Goal: Task Accomplishment & Management: Complete application form

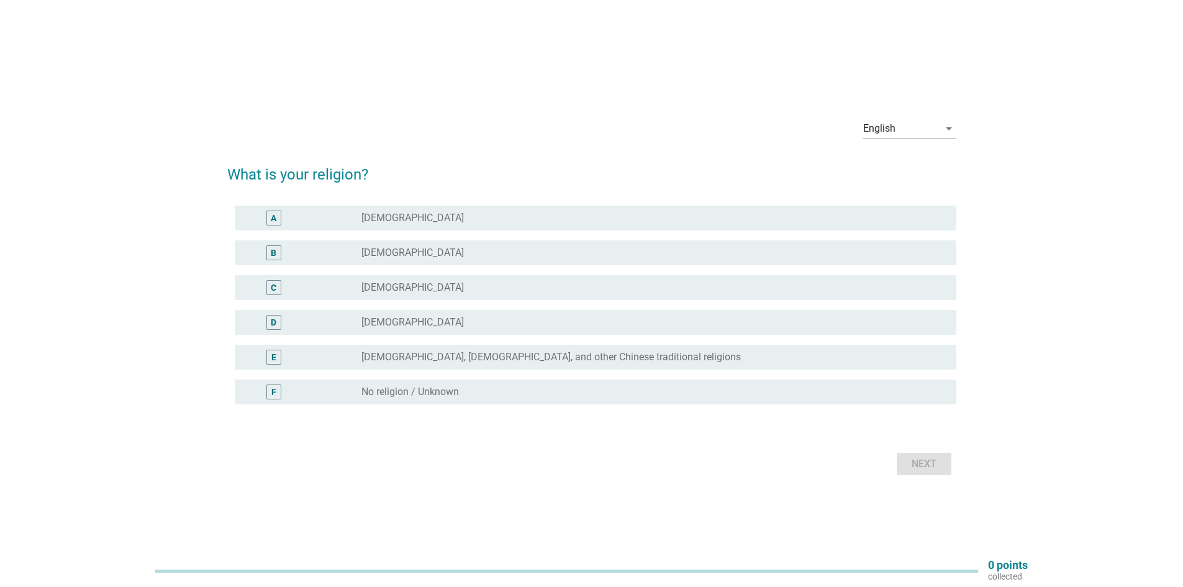
click at [628, 288] on div "radio_button_unchecked [DEMOGRAPHIC_DATA]" at bounding box center [648, 287] width 575 height 12
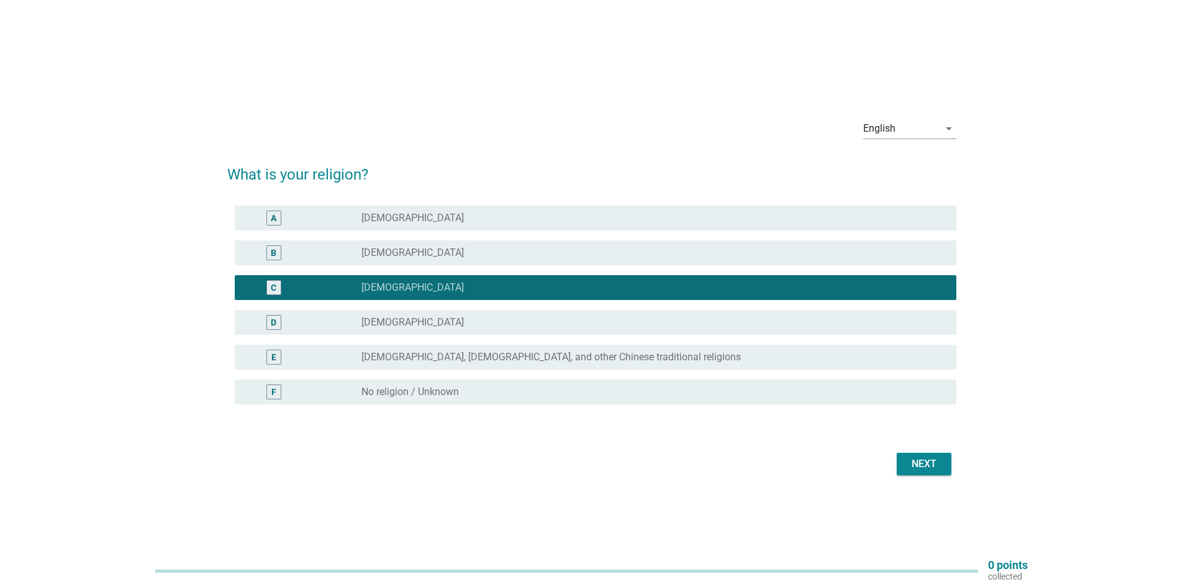
click at [941, 456] on button "Next" at bounding box center [923, 464] width 55 height 22
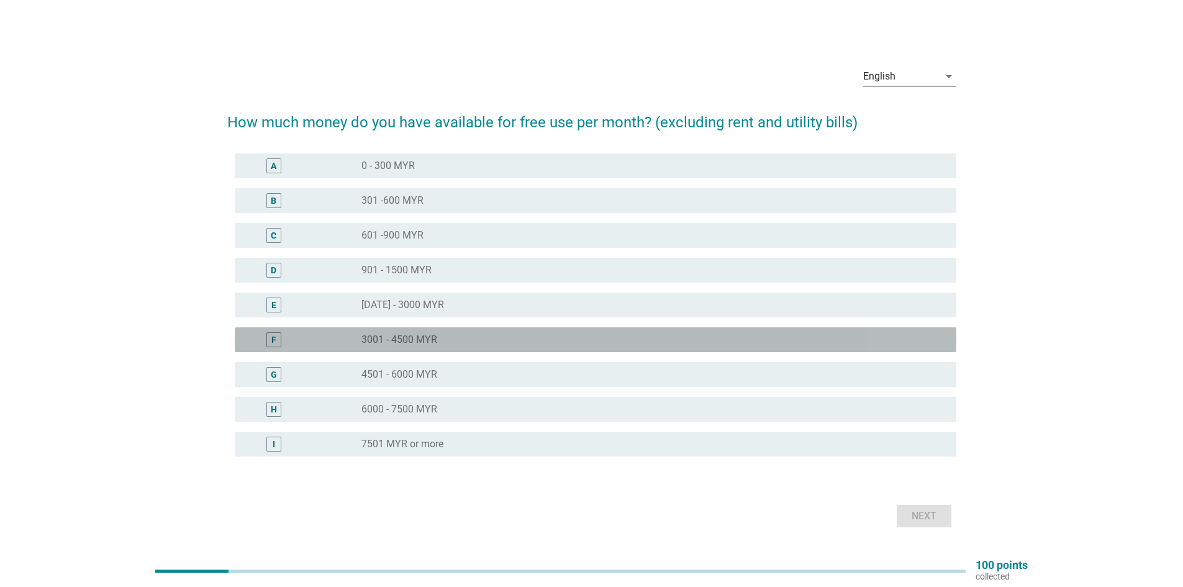
click at [590, 336] on div "radio_button_unchecked 3001 - 4500 MYR" at bounding box center [648, 339] width 575 height 12
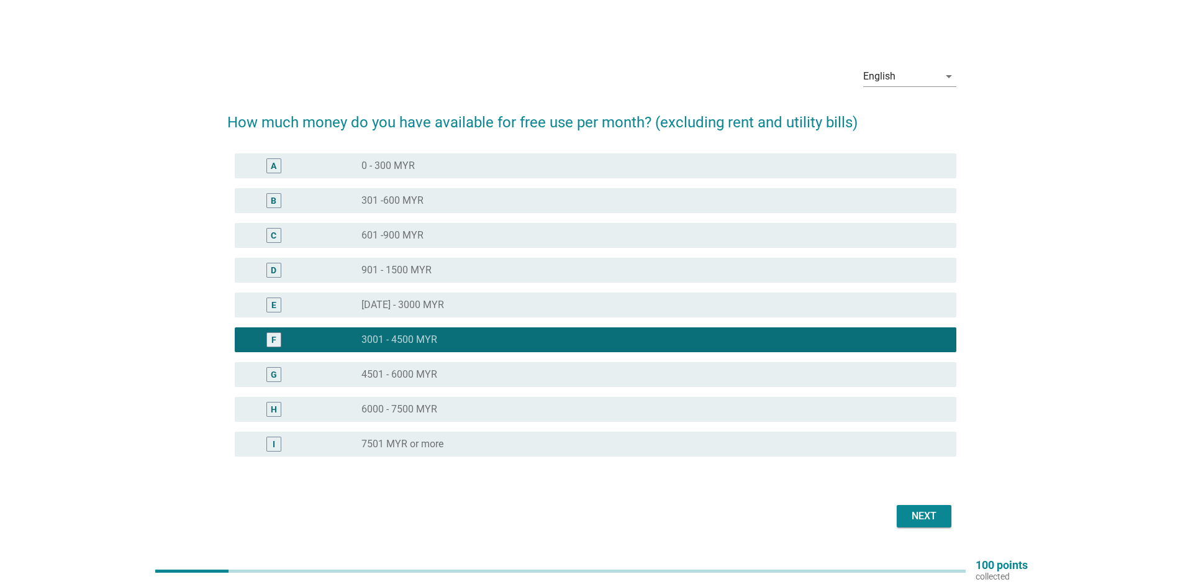
click at [920, 512] on div "Next" at bounding box center [923, 515] width 35 height 15
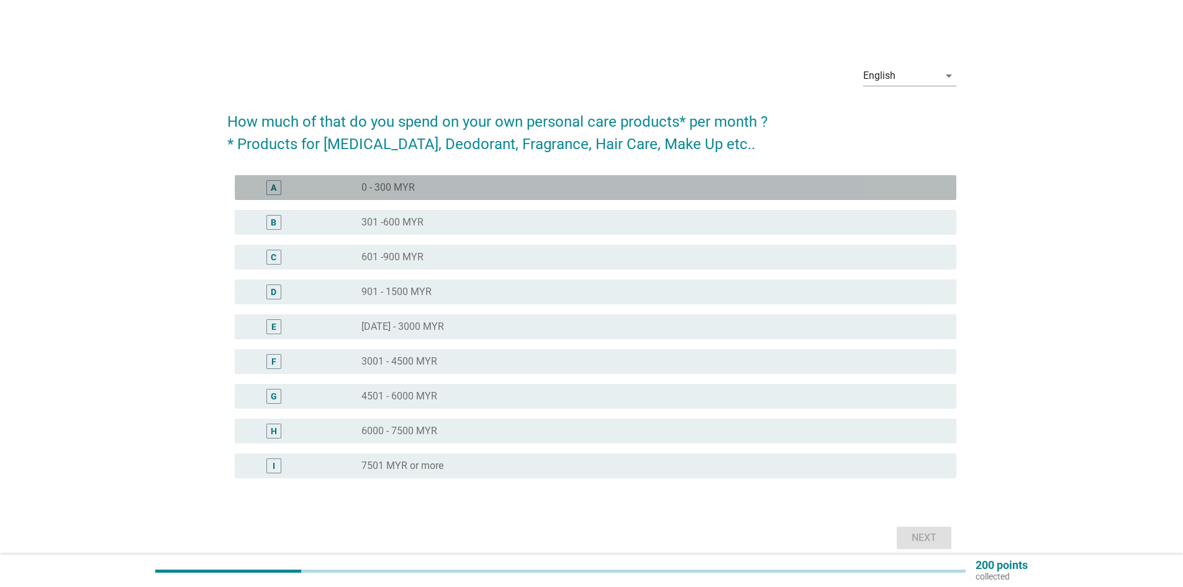
click at [636, 189] on div "radio_button_unchecked 0 - 300 MYR" at bounding box center [648, 187] width 575 height 12
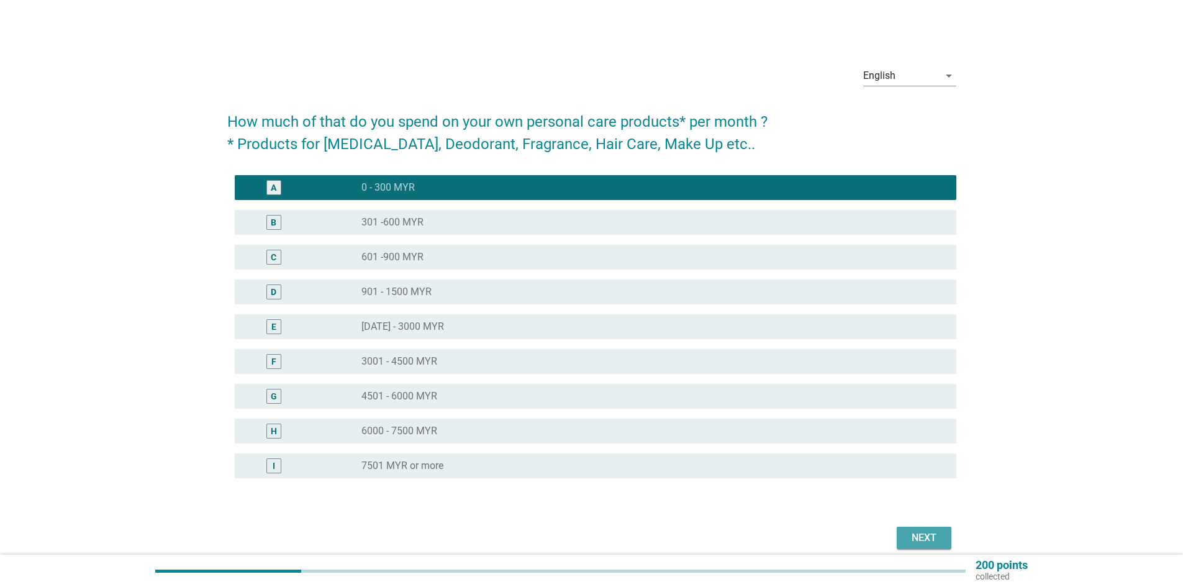
click at [919, 533] on div "Next" at bounding box center [923, 537] width 35 height 15
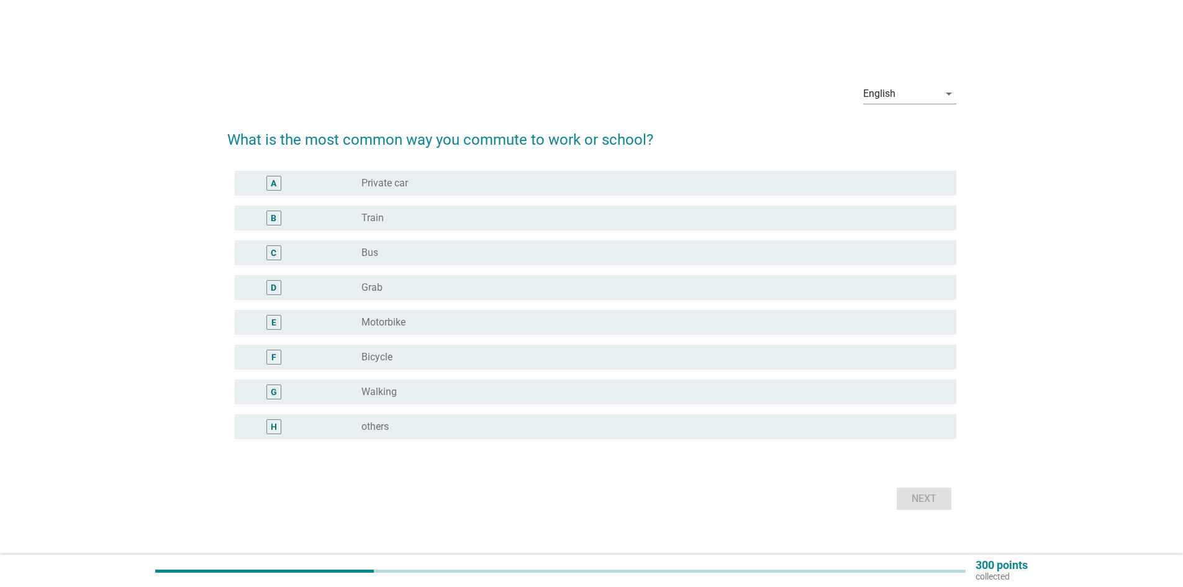
click at [518, 189] on div "radio_button_unchecked Private car" at bounding box center [653, 183] width 585 height 15
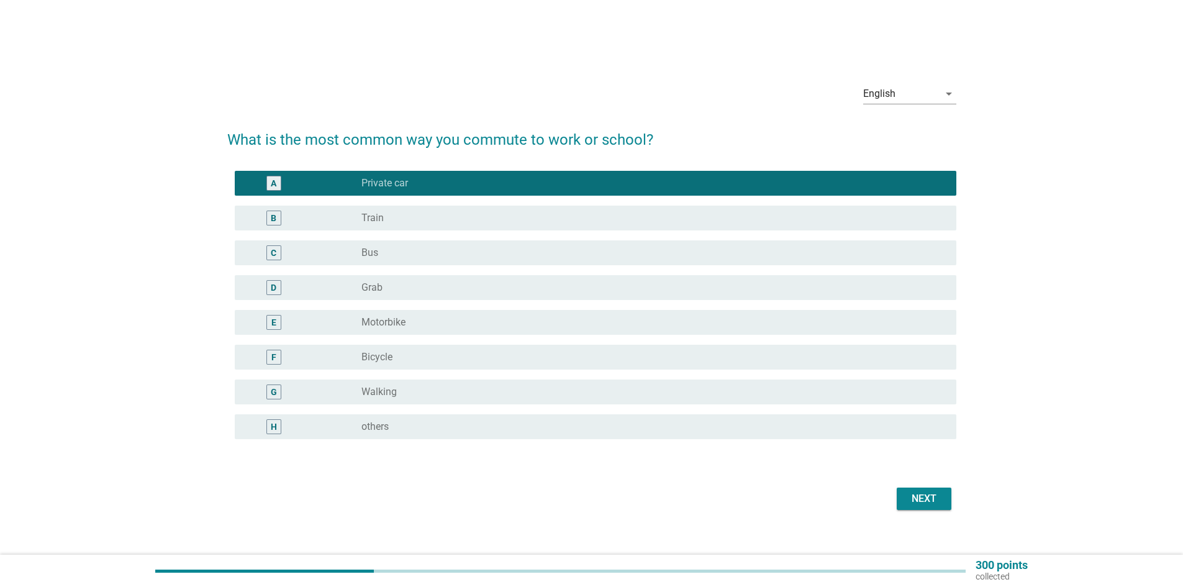
click at [910, 508] on button "Next" at bounding box center [923, 498] width 55 height 22
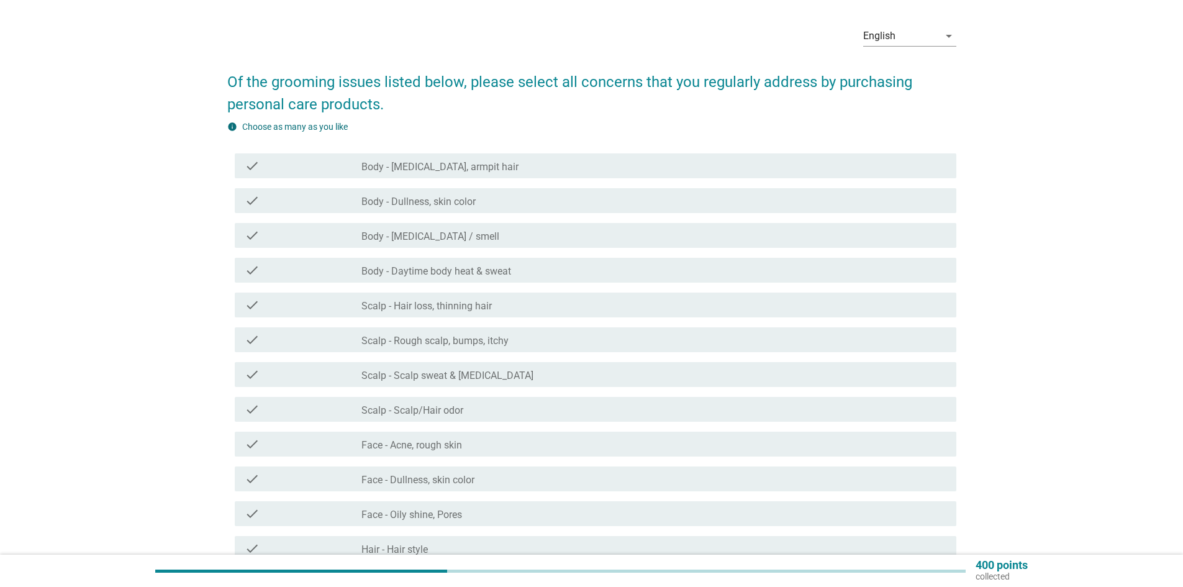
scroll to position [62, 0]
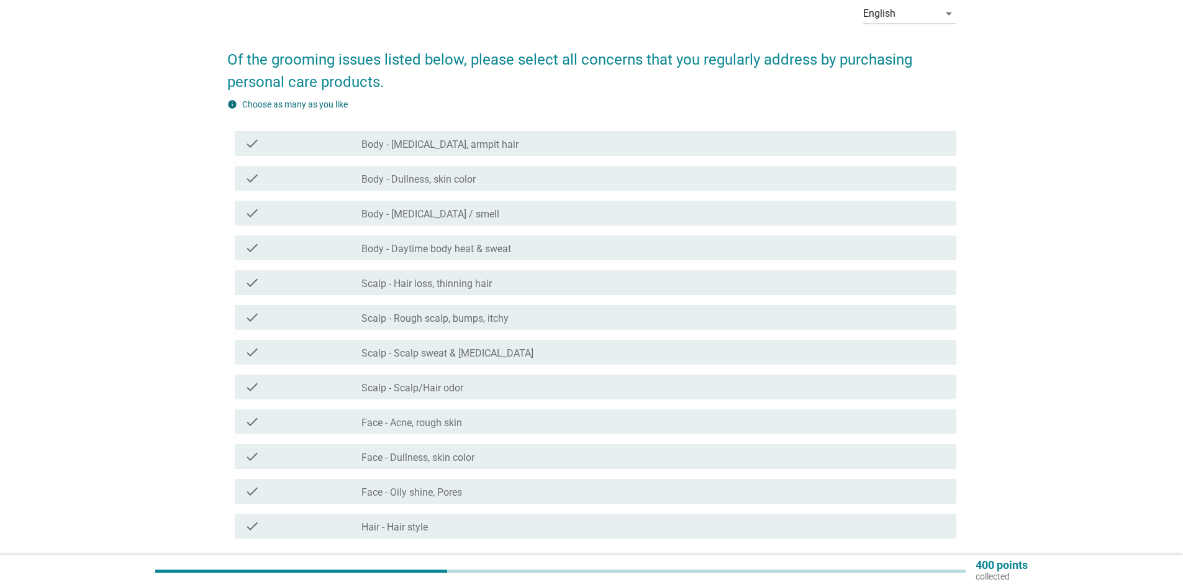
click at [512, 417] on div "check_box_outline_blank Face - Acne, rough skin" at bounding box center [653, 421] width 585 height 15
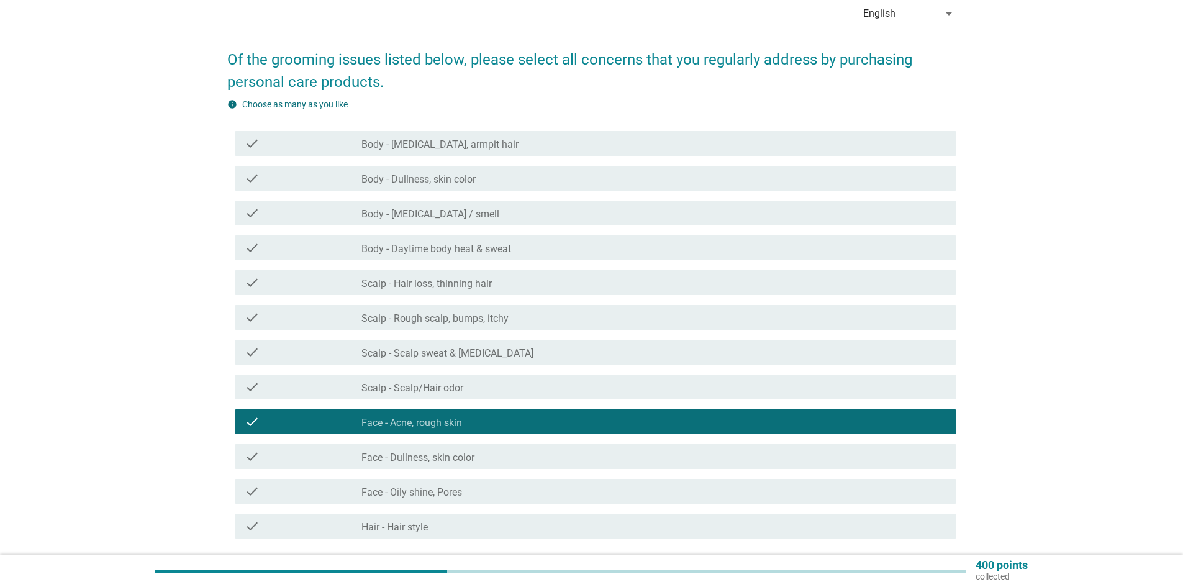
click at [533, 490] on div "check_box_outline_blank Face - Oily shine, Pores" at bounding box center [653, 491] width 585 height 15
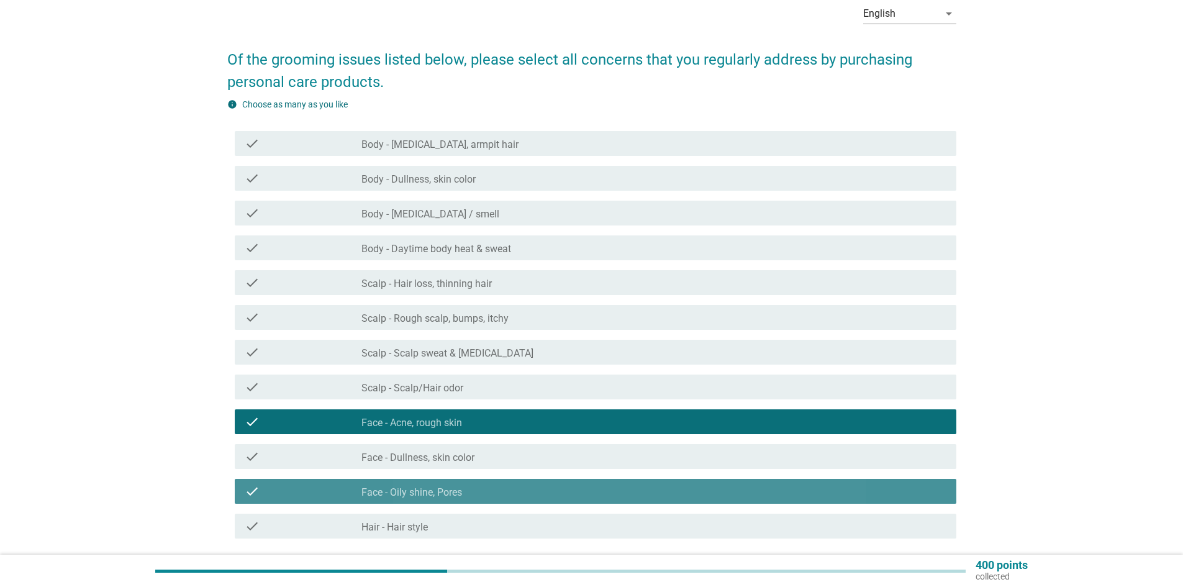
click at [523, 457] on div "check_box_outline_blank Face - Dullness, skin color" at bounding box center [653, 456] width 585 height 15
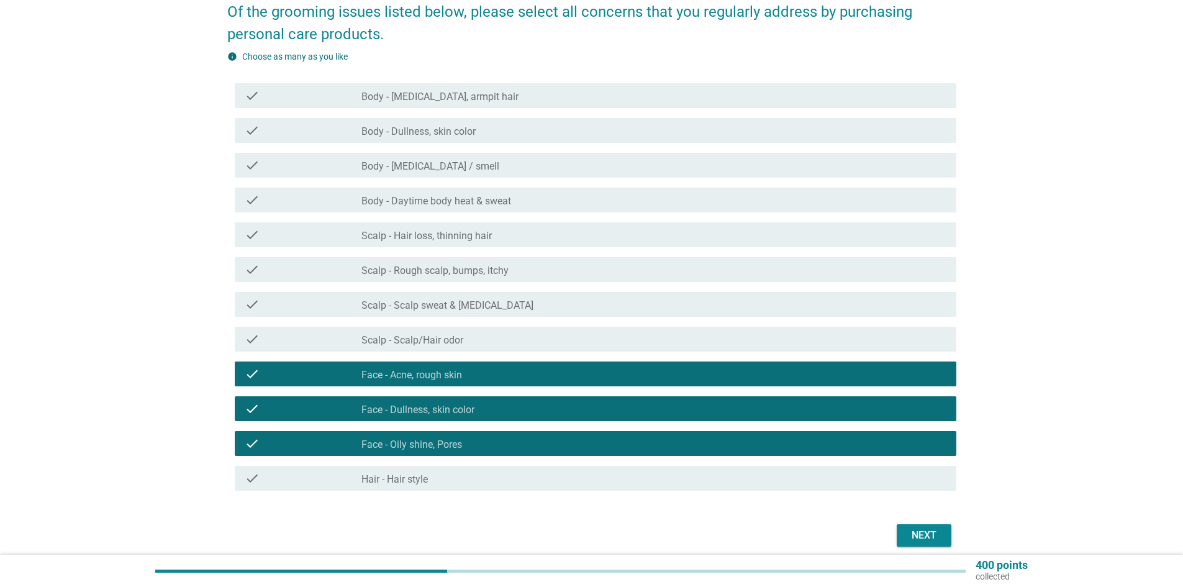
scroll to position [124, 0]
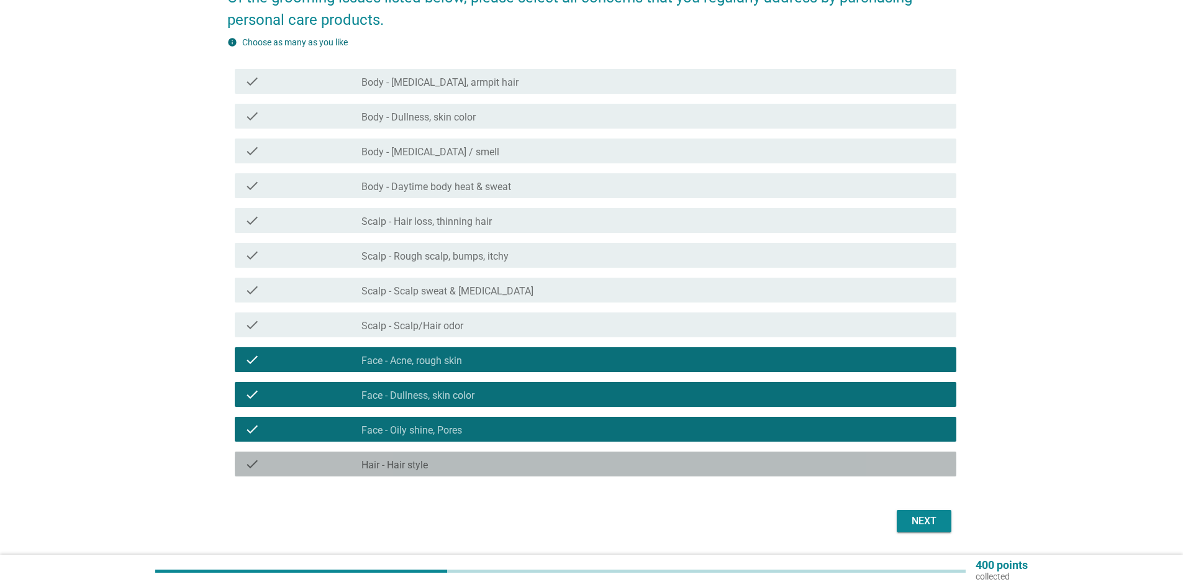
click at [525, 464] on div "check_box_outline_blank Hair - Hair style" at bounding box center [653, 463] width 585 height 15
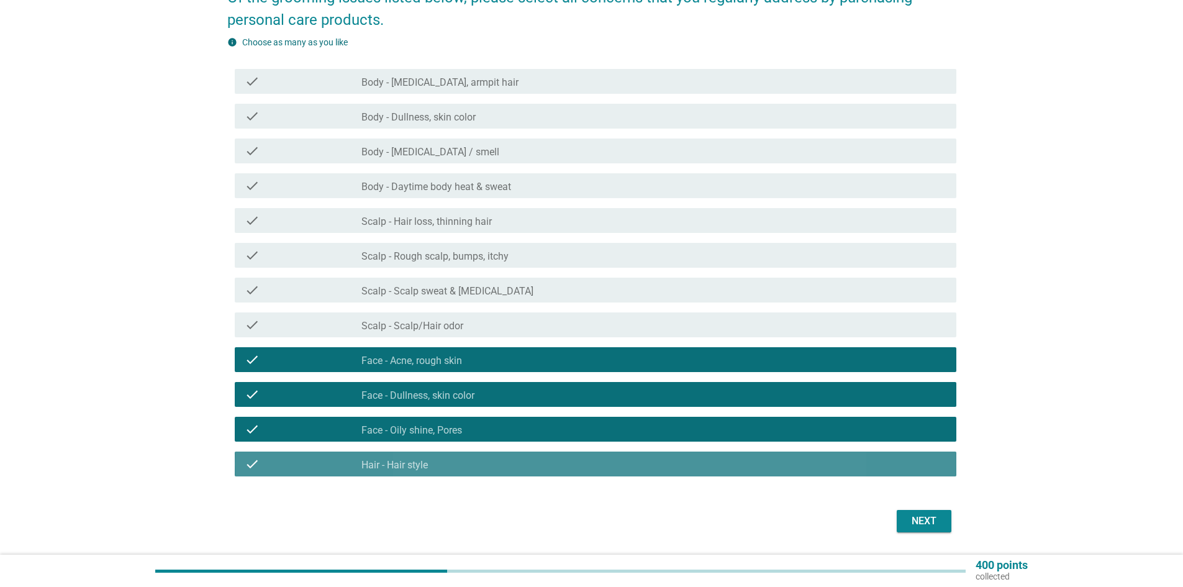
click at [525, 464] on div "check_box_outline_blank Hair - Hair style" at bounding box center [653, 463] width 585 height 15
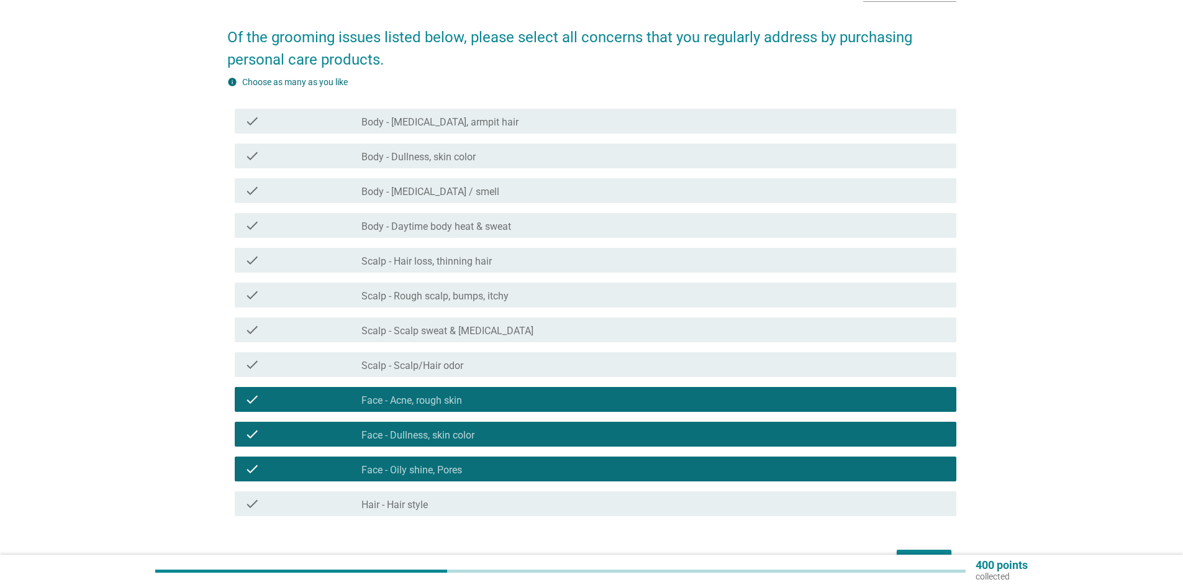
scroll to position [62, 0]
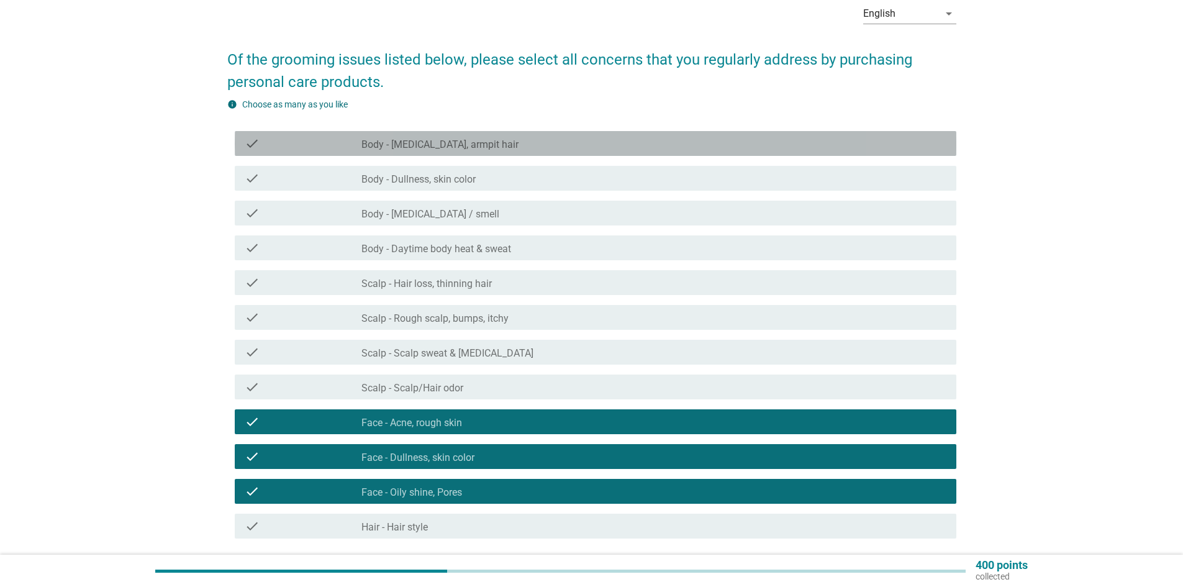
click at [512, 143] on div "check_box_outline_blank Body - [MEDICAL_DATA], armpit hair" at bounding box center [653, 143] width 585 height 15
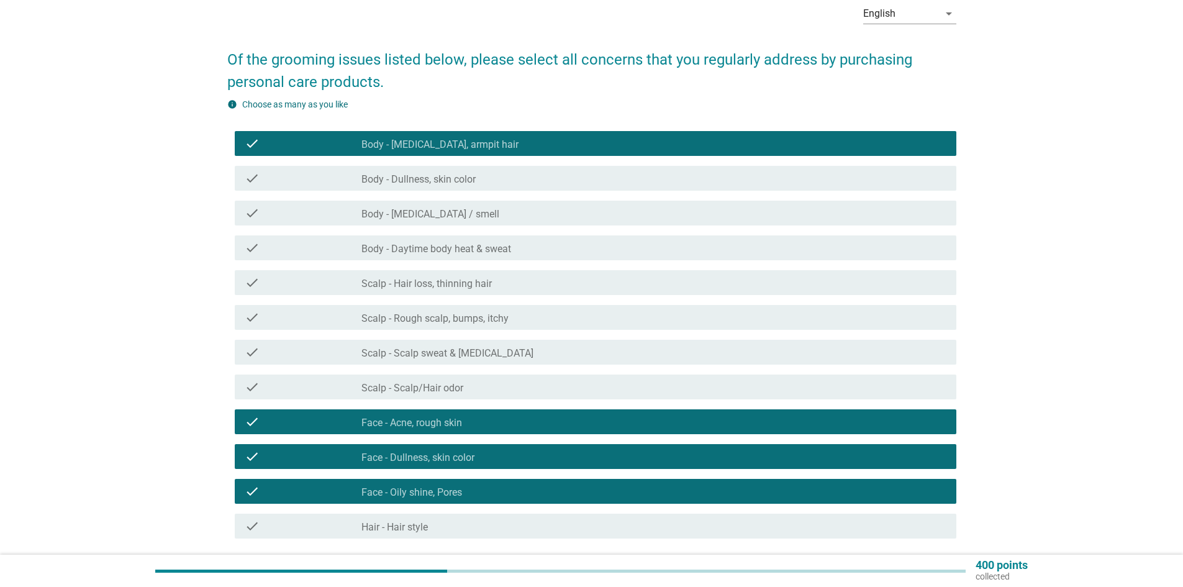
click at [546, 219] on div "check_box_outline_blank Body - [MEDICAL_DATA] / smell" at bounding box center [653, 212] width 585 height 15
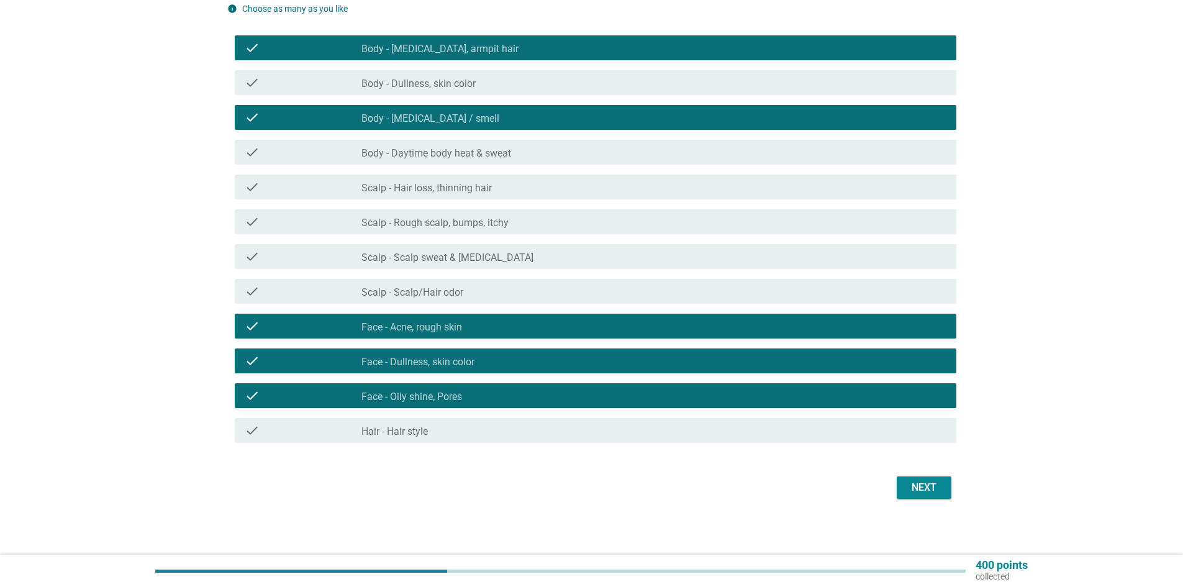
scroll to position [161, 0]
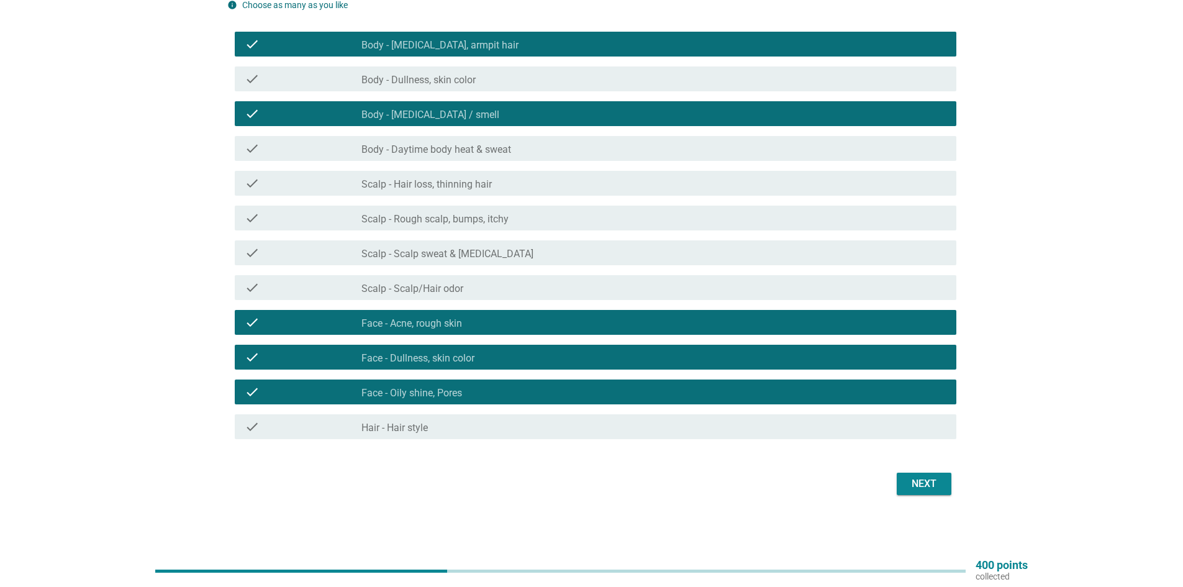
click at [479, 177] on div "check_box_outline_blank Scalp - Hair loss, thinning hair" at bounding box center [653, 183] width 585 height 15
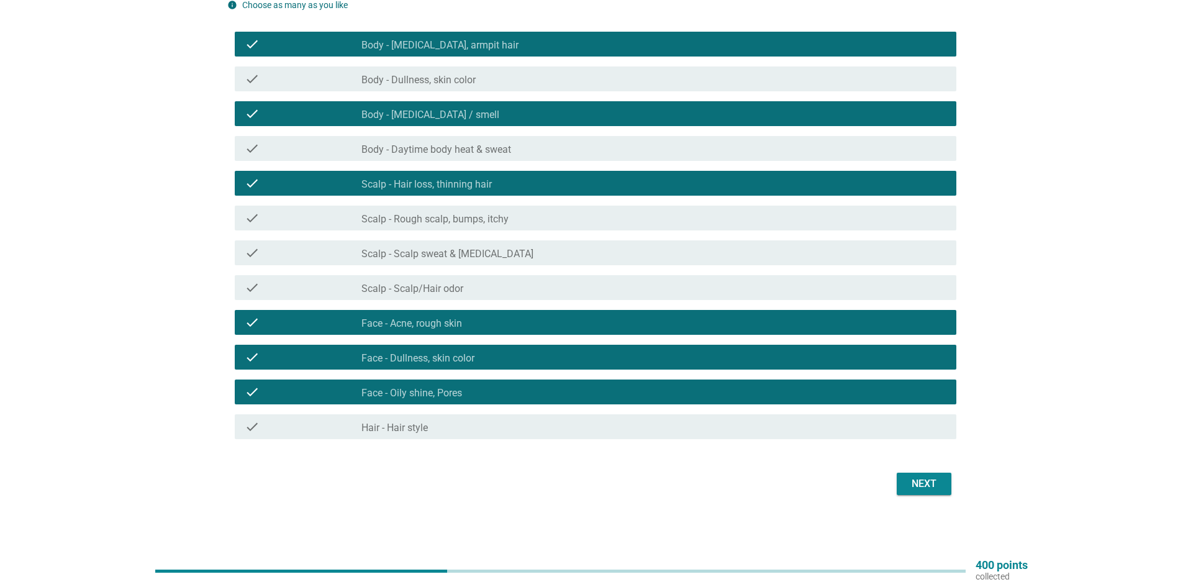
click at [519, 212] on div "check_box_outline_blank Scalp - Rough scalp, bumps, itchy" at bounding box center [653, 217] width 585 height 15
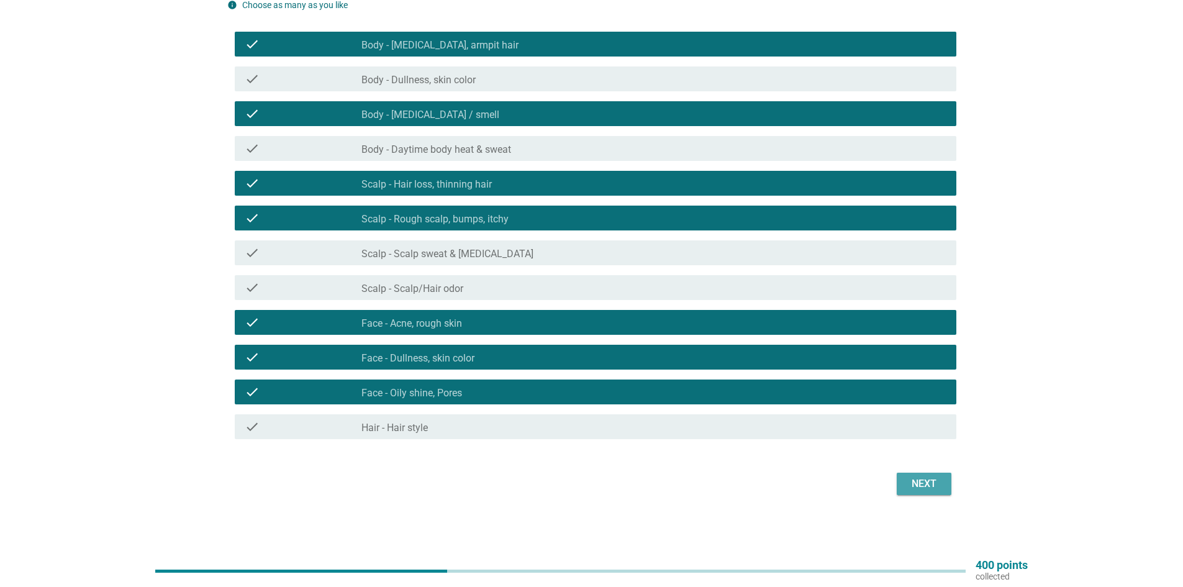
click at [916, 487] on div "Next" at bounding box center [923, 483] width 35 height 15
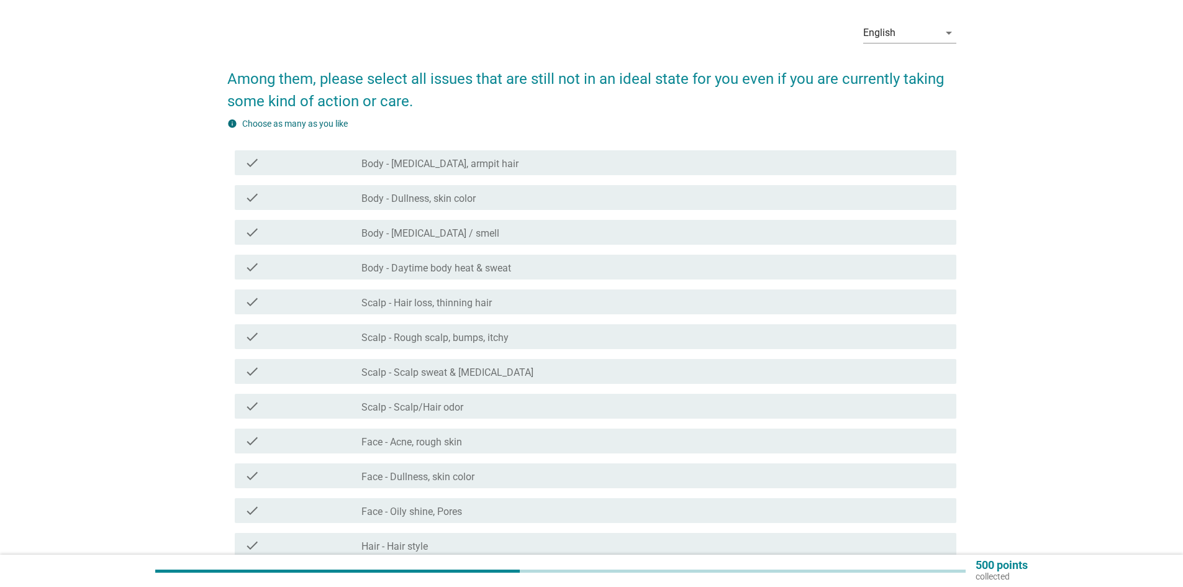
scroll to position [62, 0]
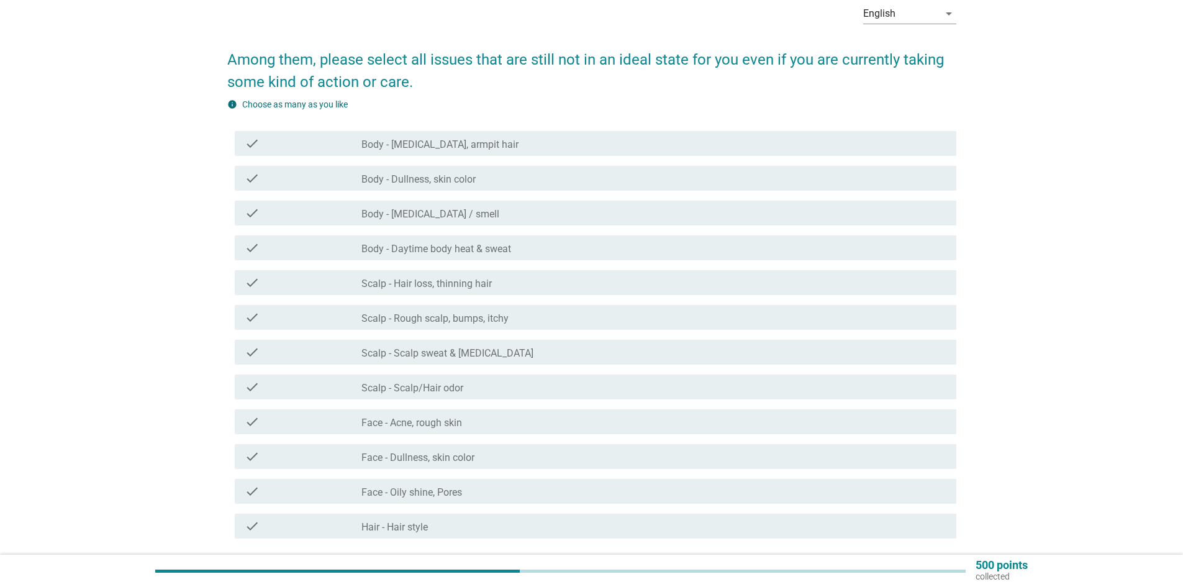
click at [540, 147] on div "check_box_outline_blank Body - [MEDICAL_DATA], armpit hair" at bounding box center [653, 143] width 585 height 15
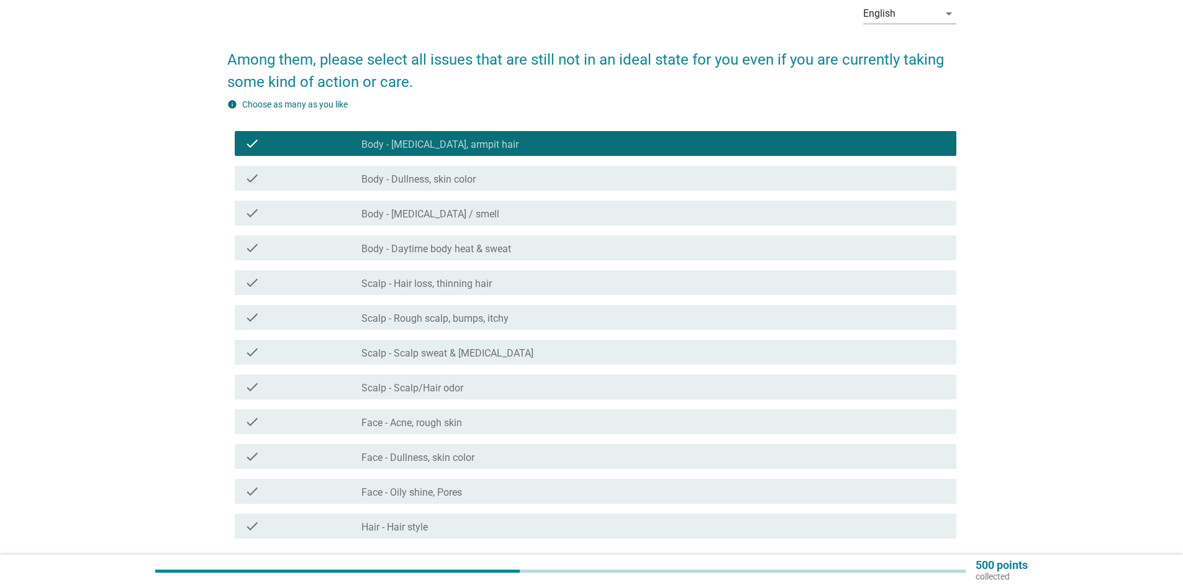
click at [494, 287] on div "check_box_outline_blank Scalp - Hair loss, thinning hair" at bounding box center [653, 282] width 585 height 15
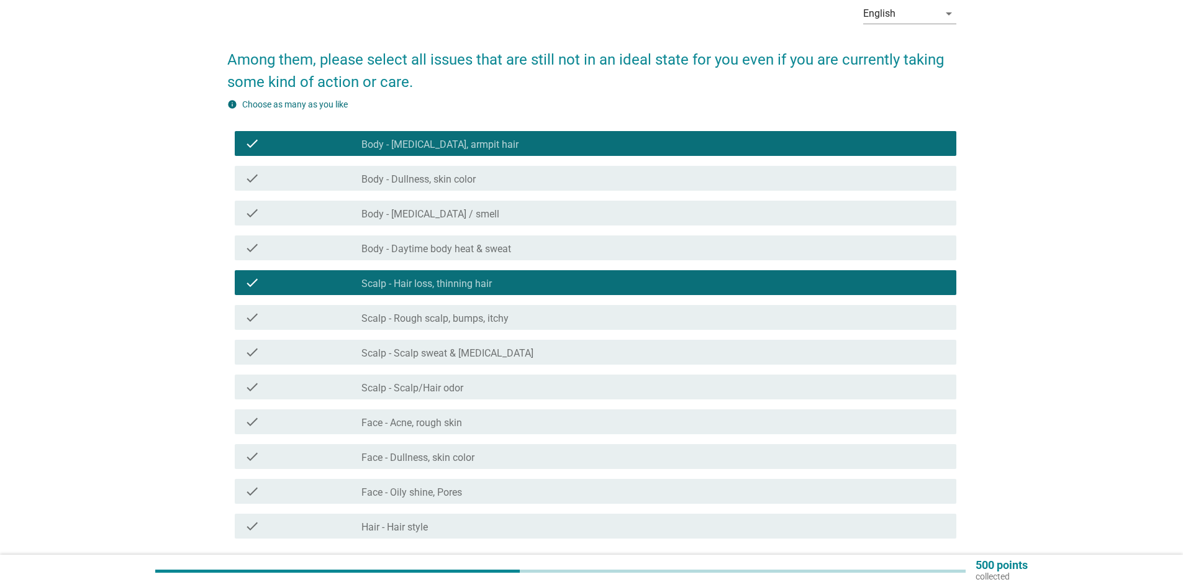
click at [510, 320] on div "check_box_outline_blank Scalp - Rough scalp, bumps, itchy" at bounding box center [653, 317] width 585 height 15
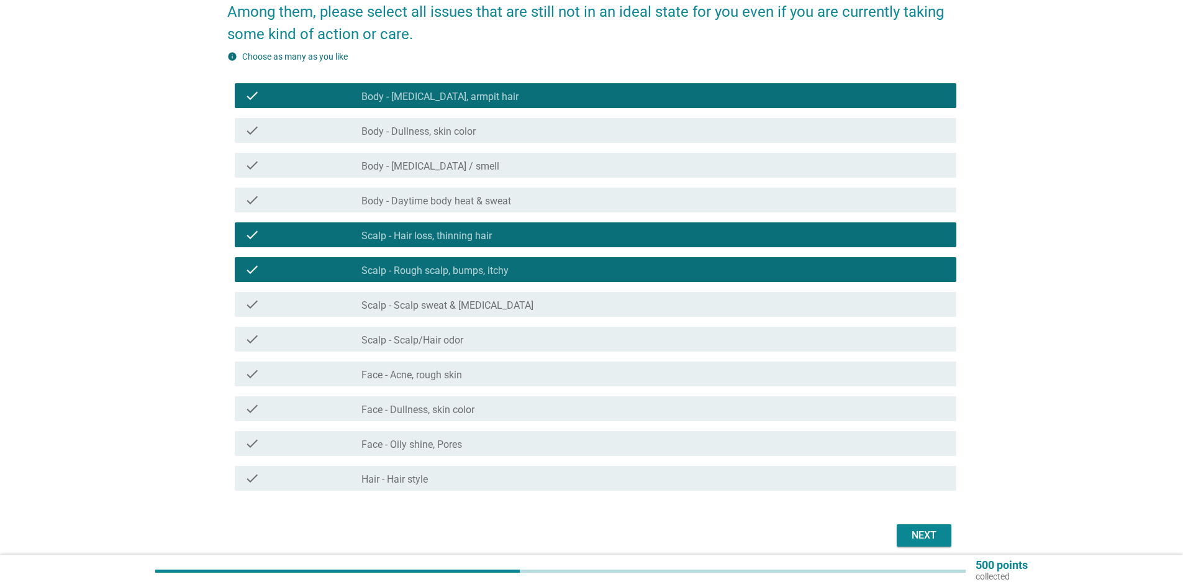
scroll to position [124, 0]
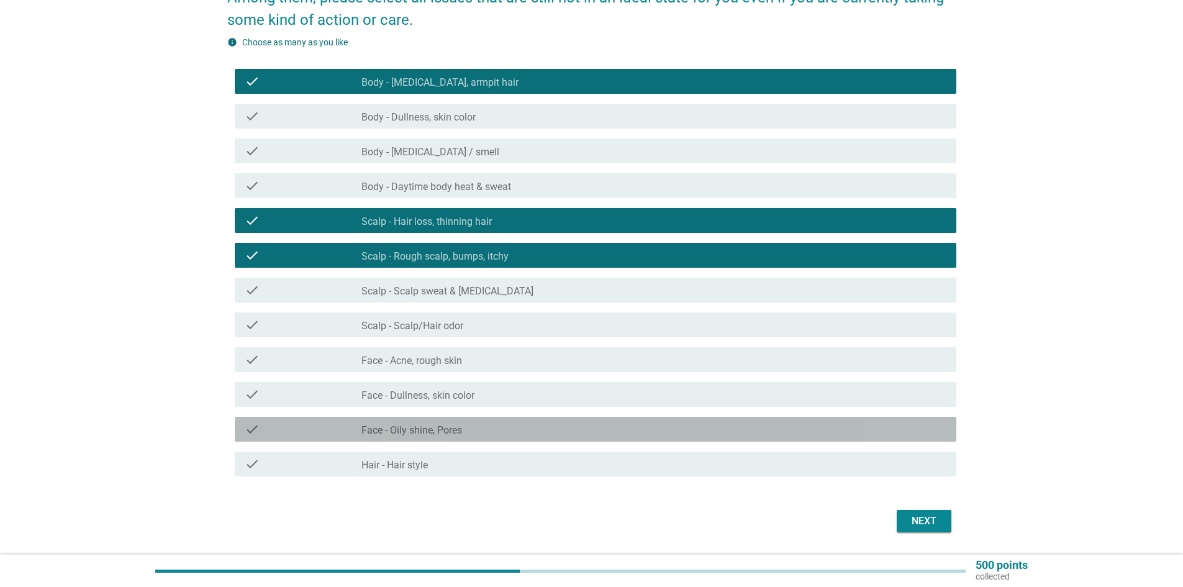
click at [531, 427] on div "check_box_outline_blank Face - Oily shine, Pores" at bounding box center [653, 429] width 585 height 15
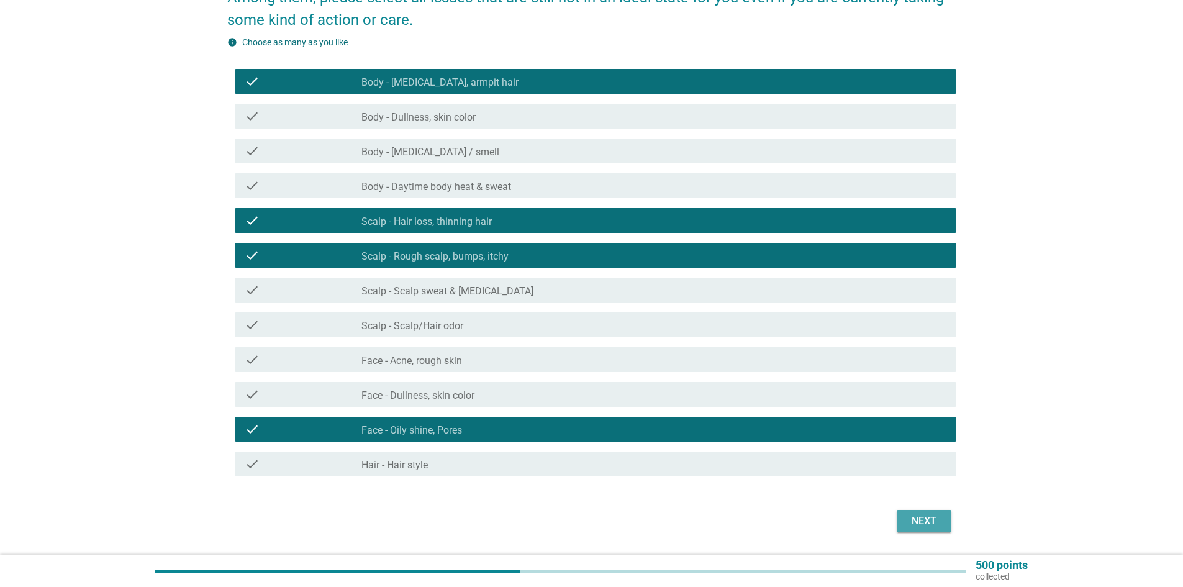
click at [940, 519] on div "Next" at bounding box center [923, 520] width 35 height 15
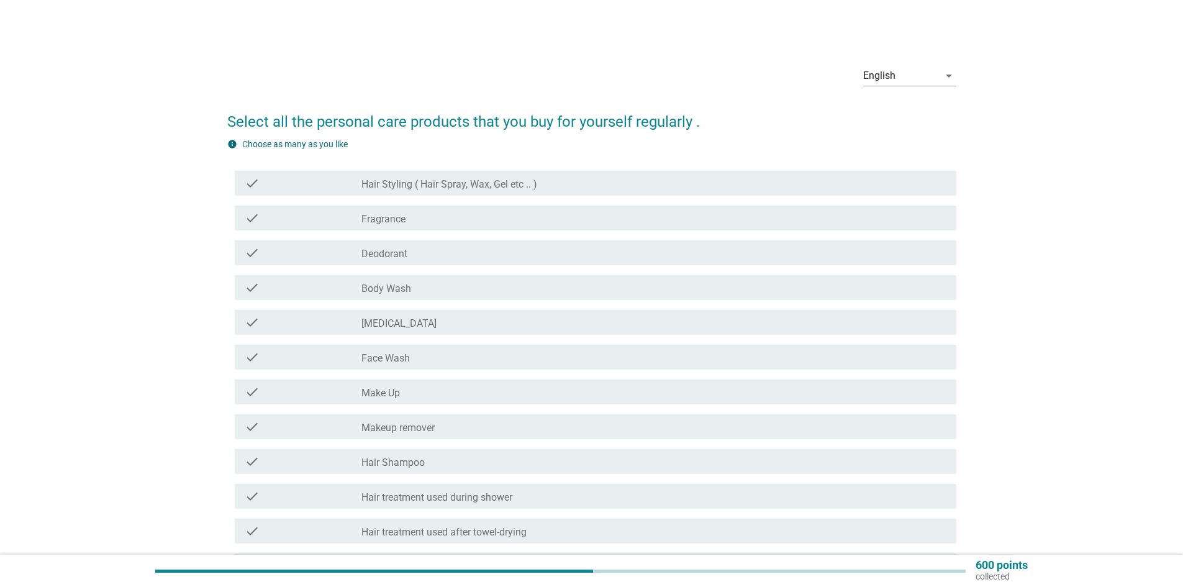
click at [497, 223] on div "check_box_outline_blank Fragrance" at bounding box center [653, 217] width 585 height 15
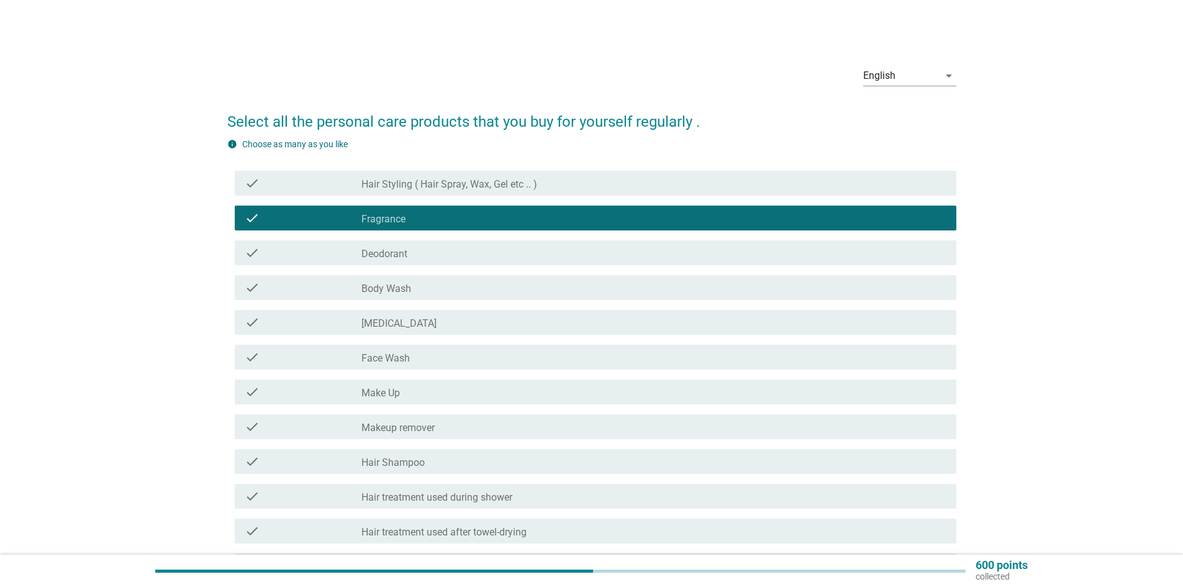
click at [465, 289] on div "check_box_outline_blank Body Wash" at bounding box center [653, 287] width 585 height 15
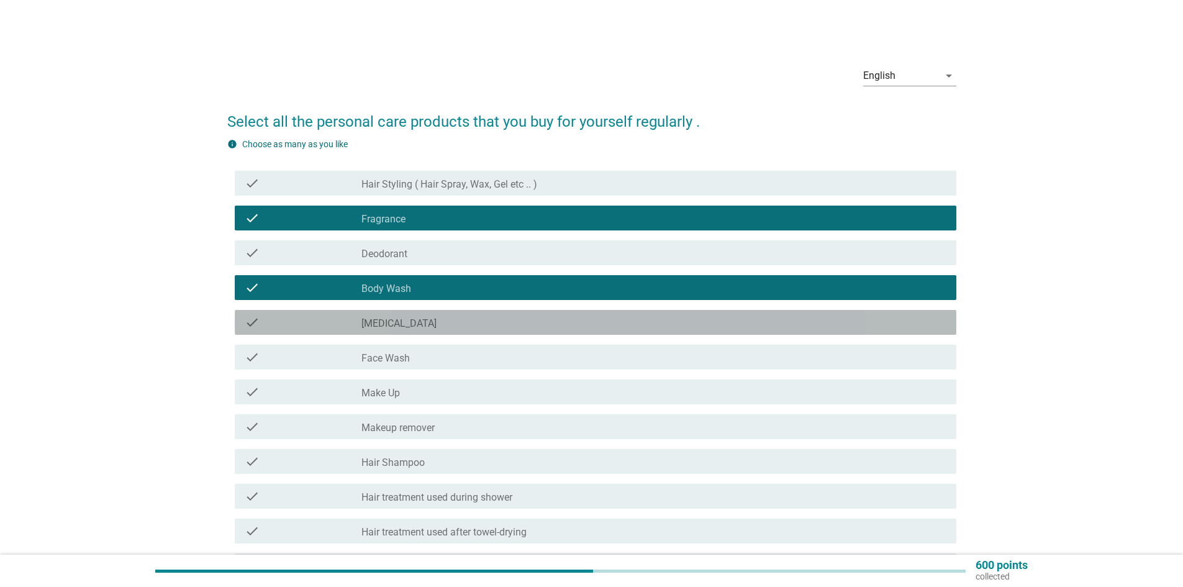
click at [481, 326] on div "check_box_outline_blank [MEDICAL_DATA]" at bounding box center [653, 322] width 585 height 15
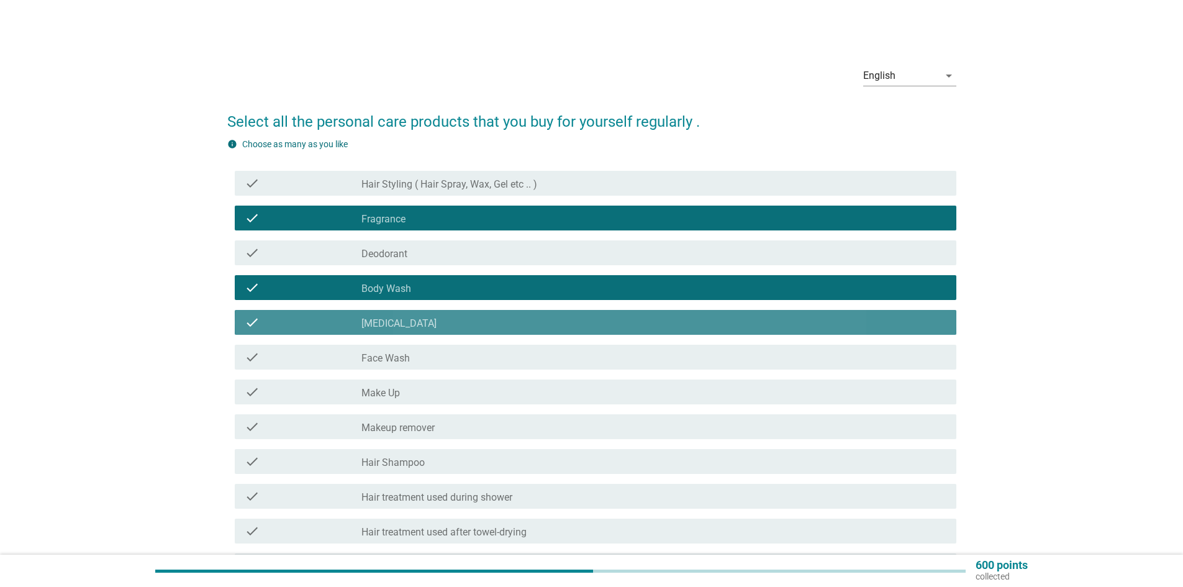
click at [467, 326] on div "check_box_outline_blank [MEDICAL_DATA]" at bounding box center [653, 322] width 585 height 15
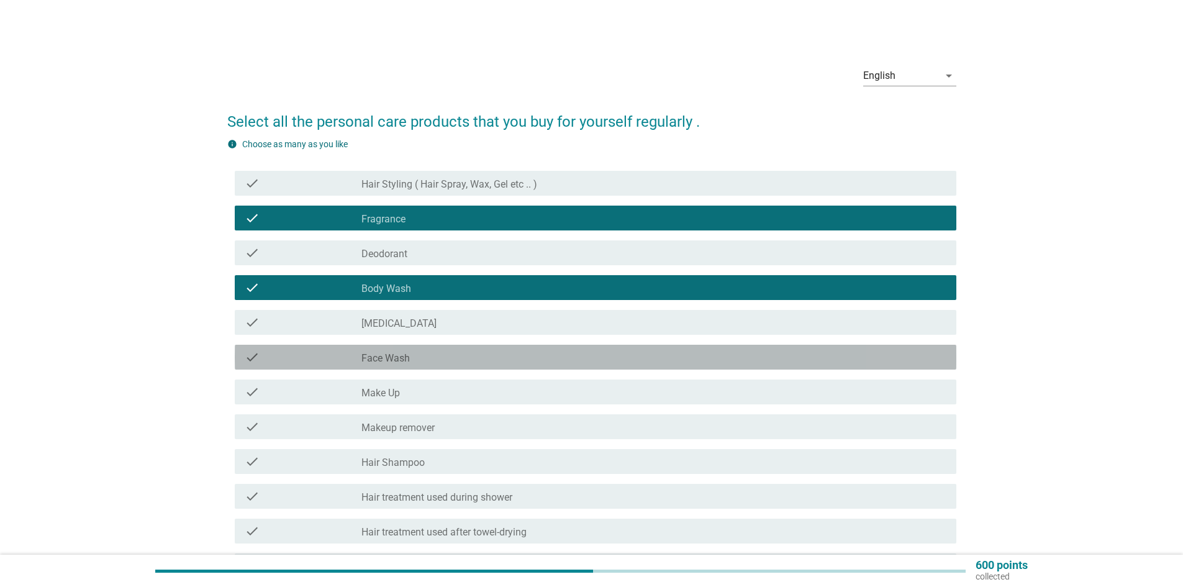
click at [487, 361] on div "check_box_outline_blank Face Wash" at bounding box center [653, 357] width 585 height 15
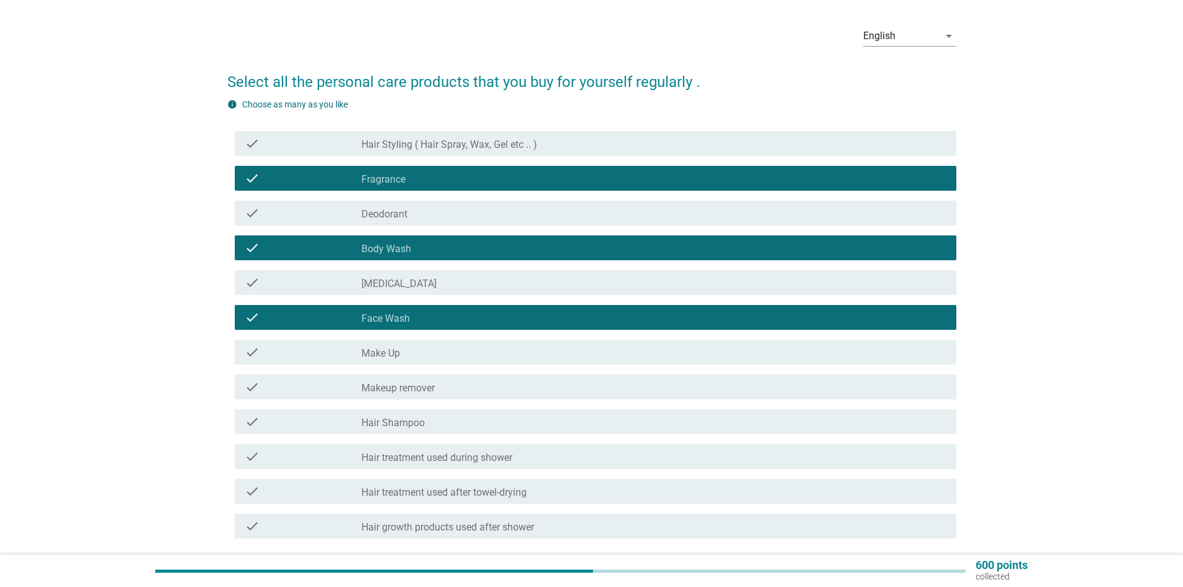
scroll to position [62, 0]
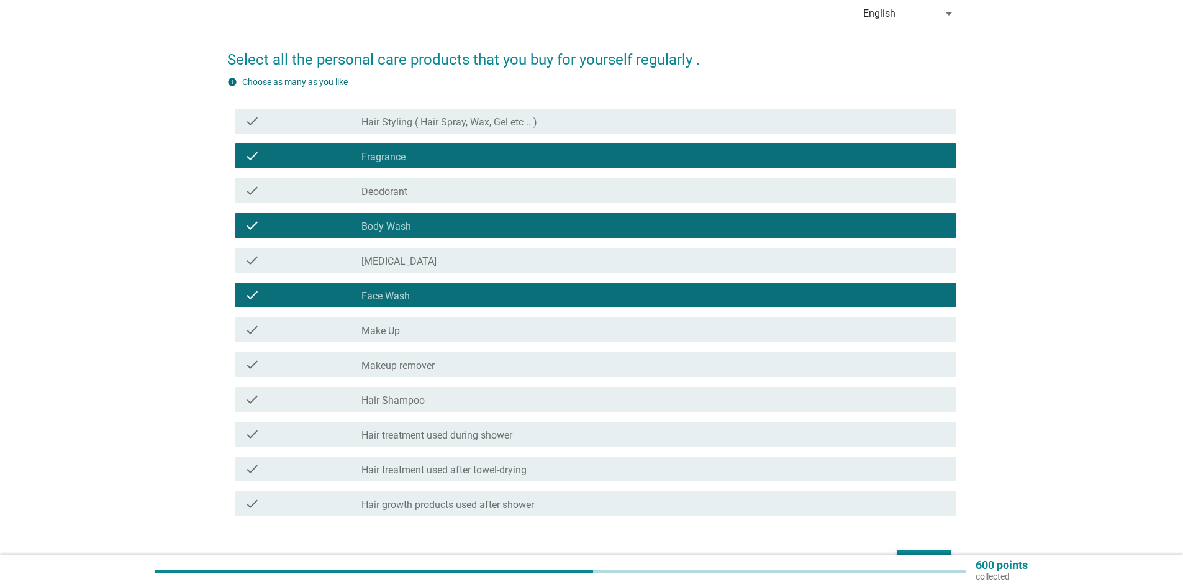
click at [511, 400] on div "check_box_outline_blank Hair Shampoo" at bounding box center [653, 399] width 585 height 15
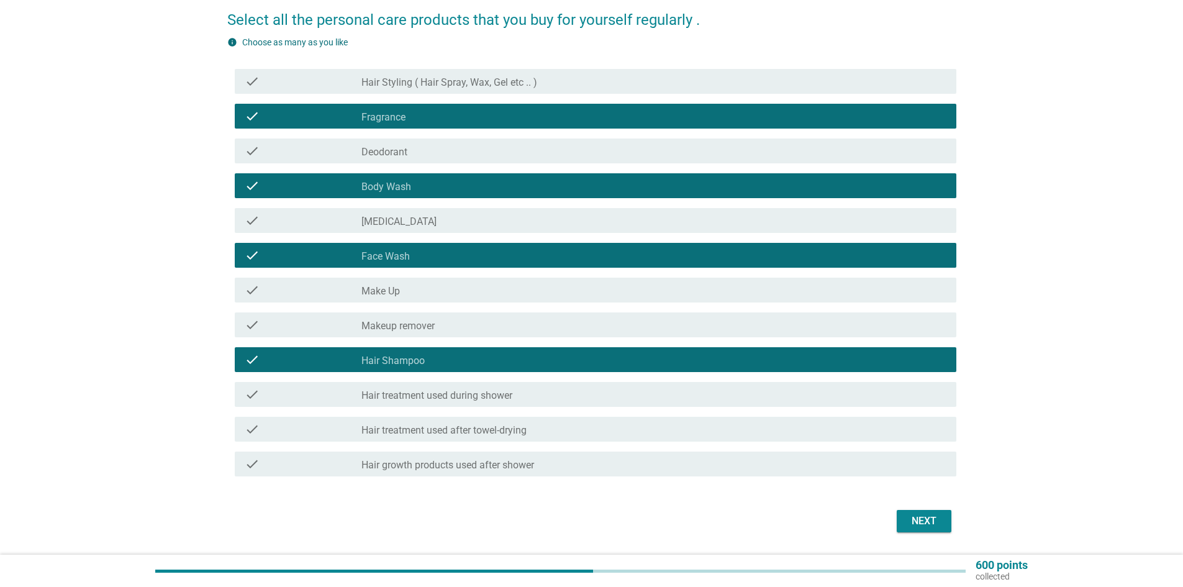
scroll to position [124, 0]
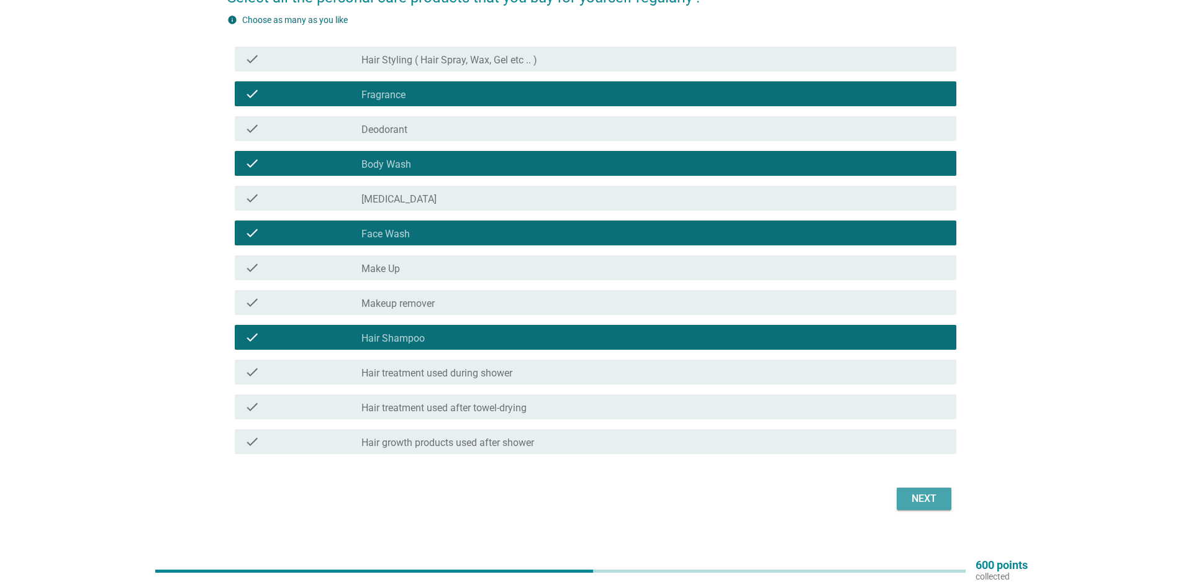
click at [926, 508] on button "Next" at bounding box center [923, 498] width 55 height 22
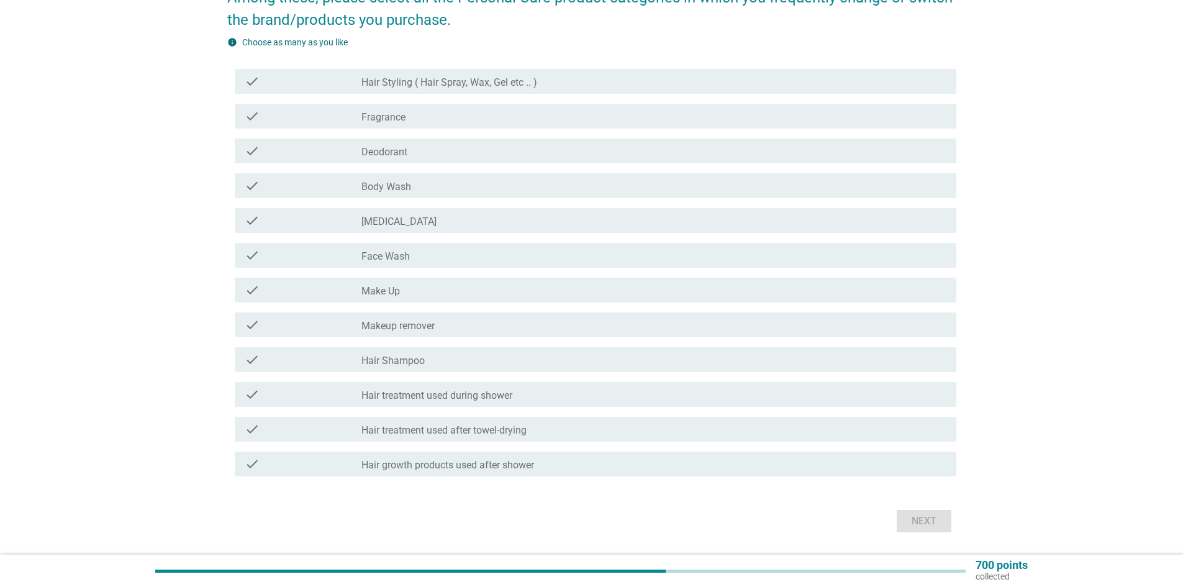
scroll to position [62, 0]
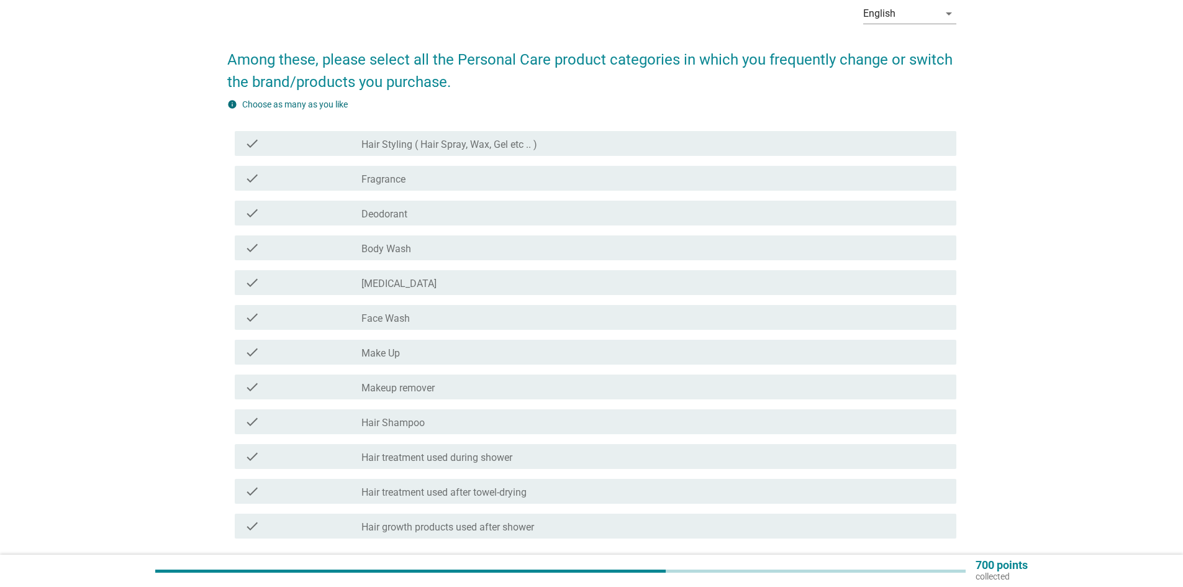
click at [444, 190] on div "check check_box_outline_blank Fragrance" at bounding box center [595, 178] width 721 height 25
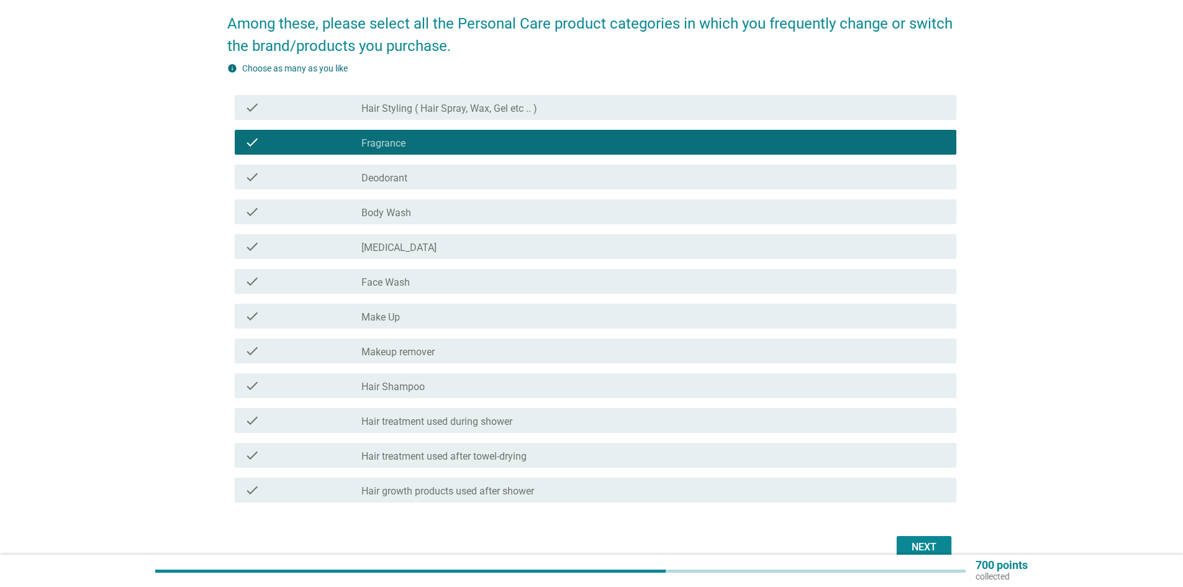
scroll to position [161, 0]
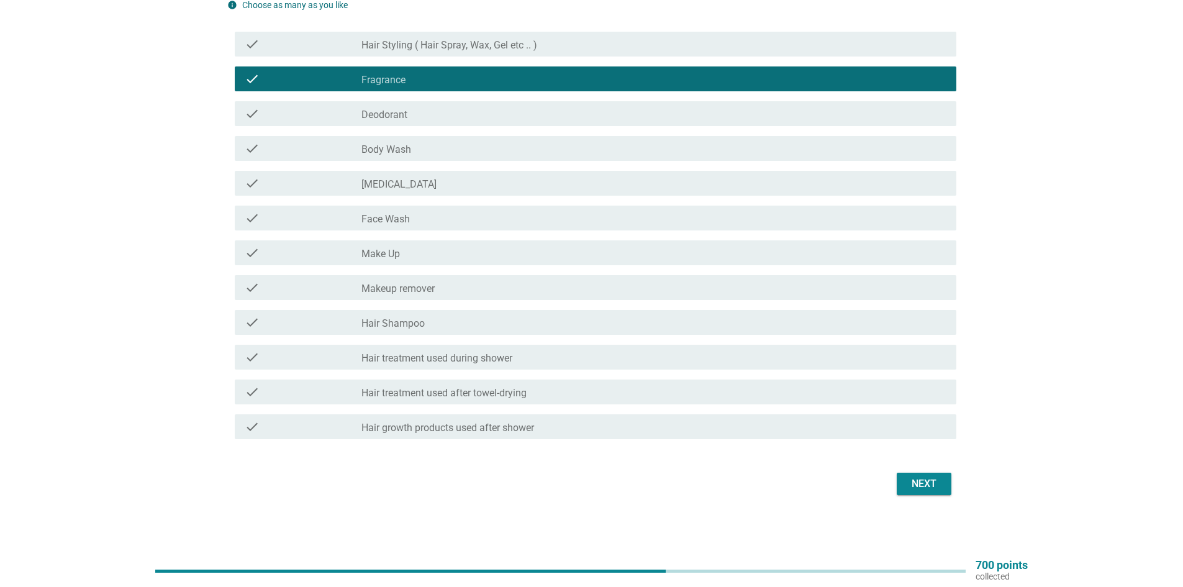
click at [916, 477] on div "Next" at bounding box center [923, 483] width 35 height 15
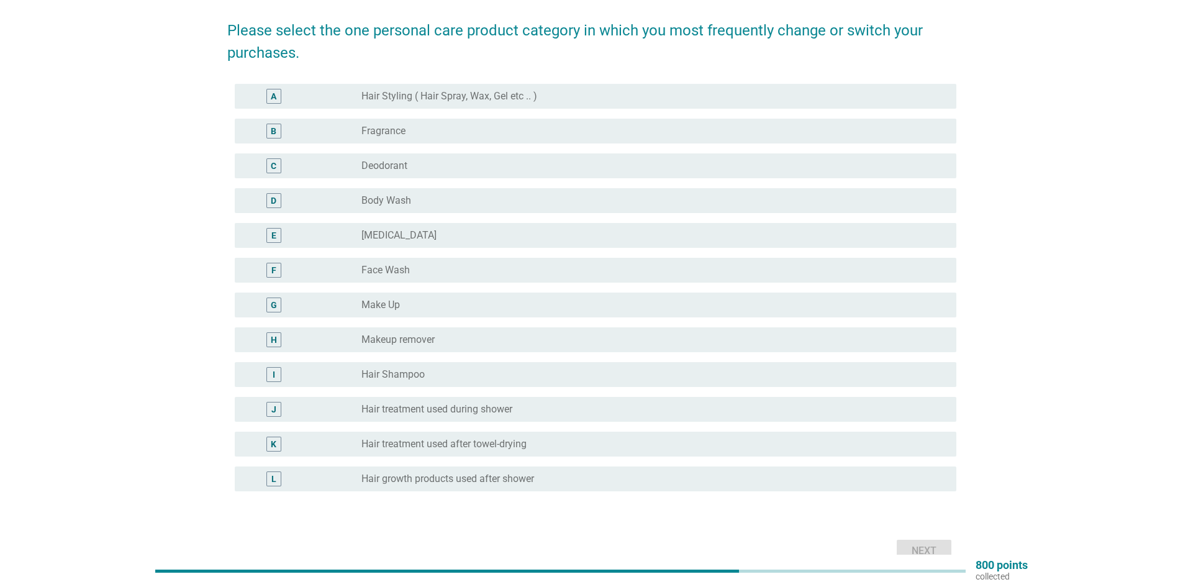
scroll to position [0, 0]
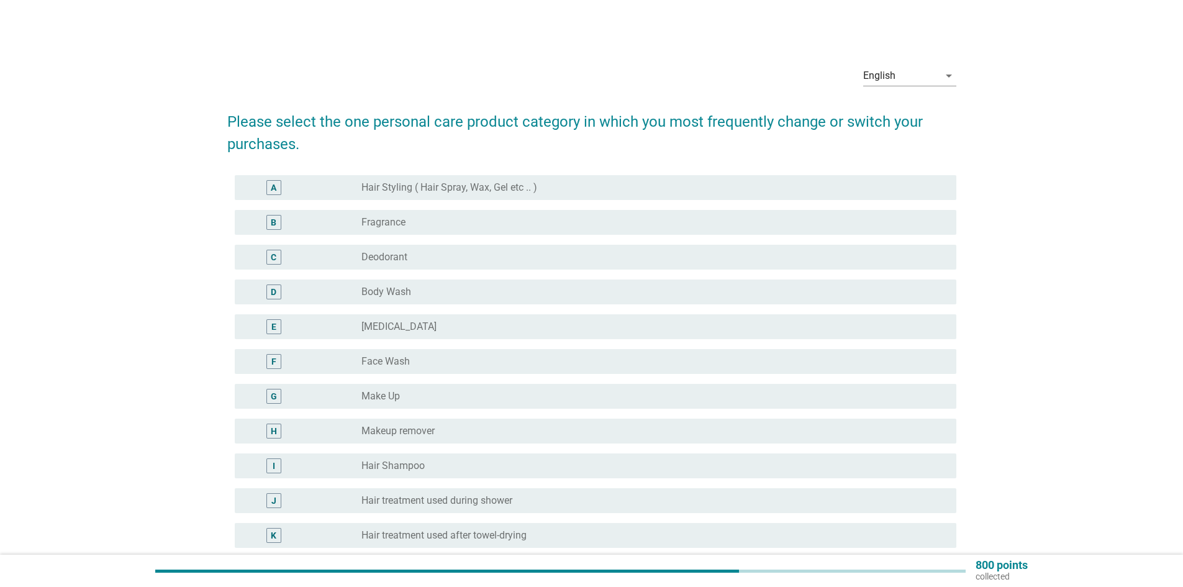
click at [572, 225] on div "radio_button_unchecked Fragrance" at bounding box center [648, 222] width 575 height 12
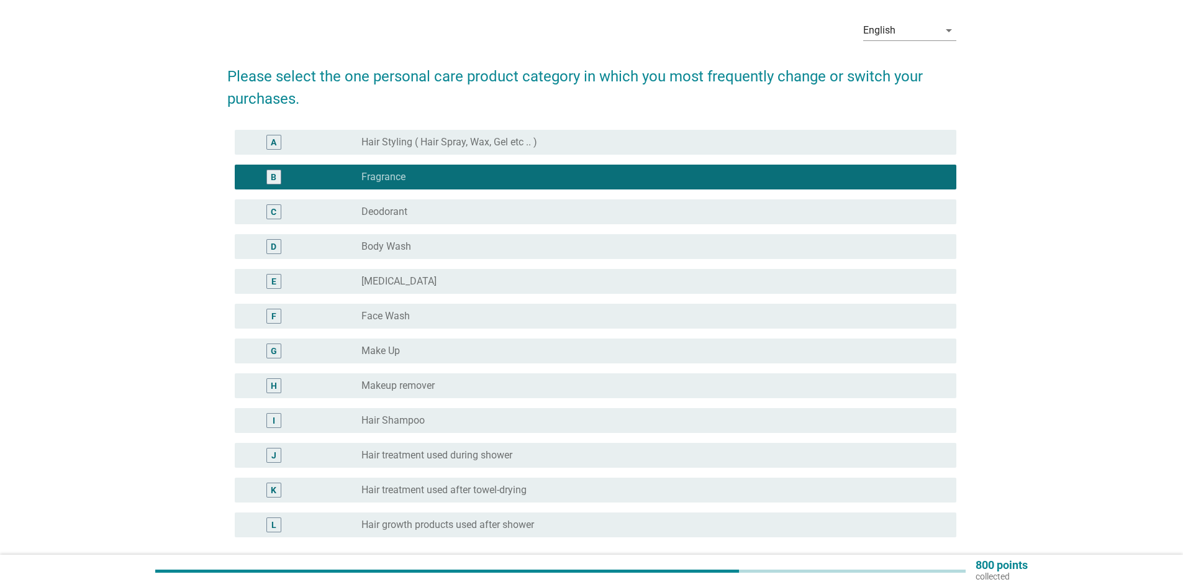
scroll to position [158, 0]
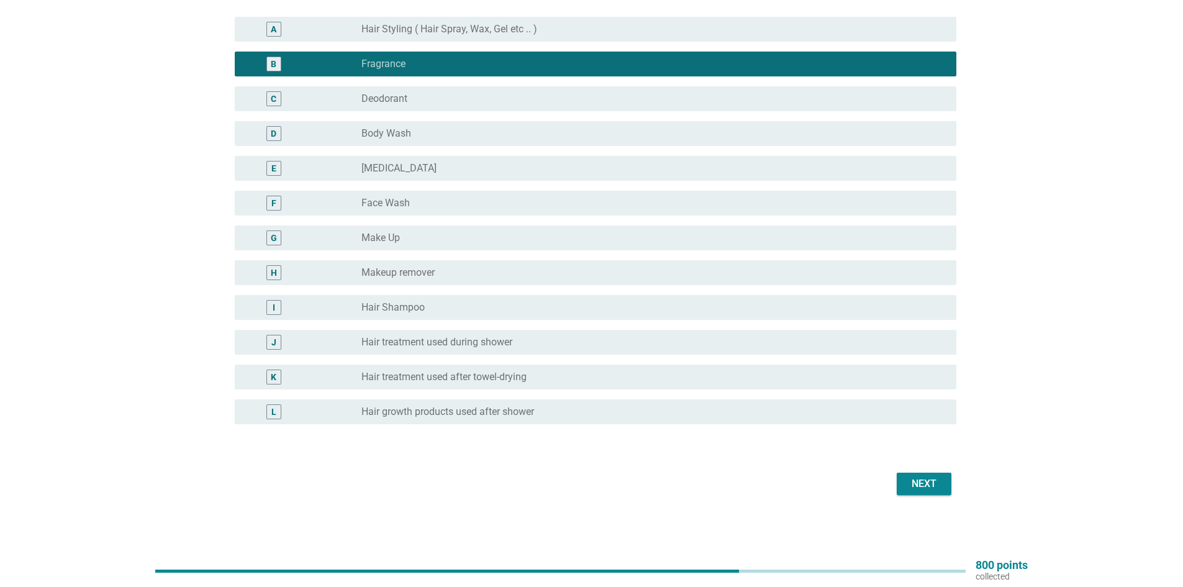
click at [919, 487] on div "Next" at bounding box center [923, 483] width 35 height 15
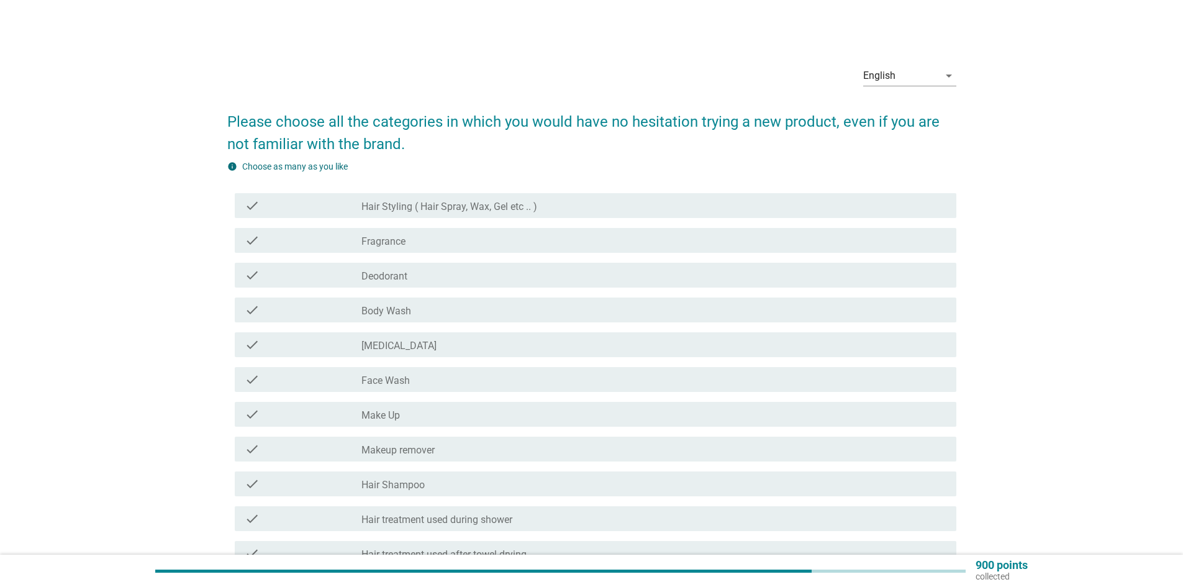
click at [661, 243] on div "check_box_outline_blank Fragrance" at bounding box center [653, 240] width 585 height 15
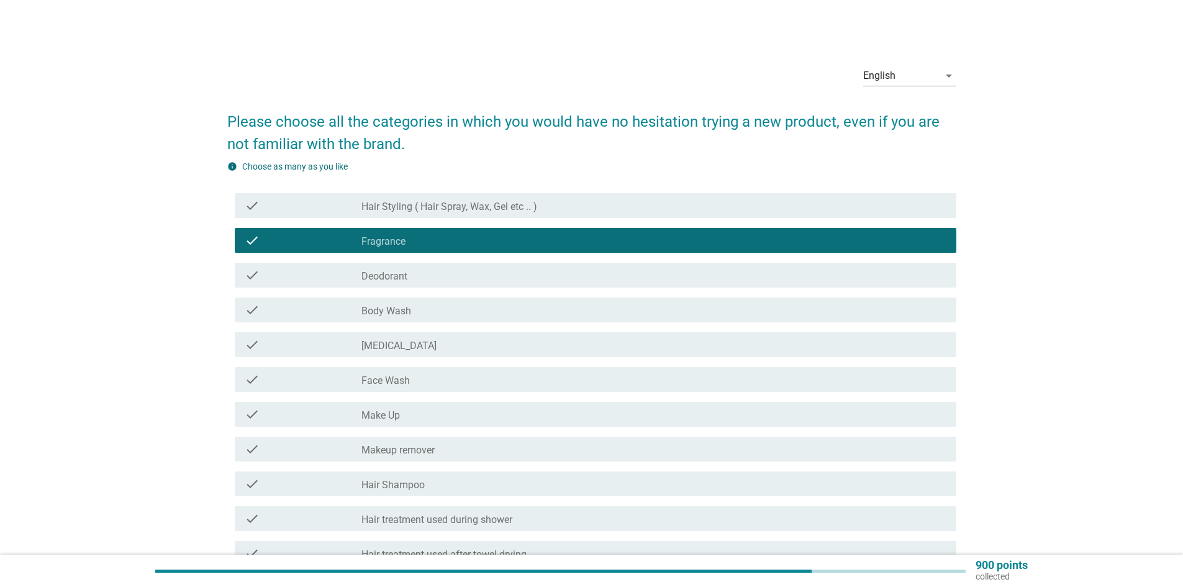
scroll to position [62, 0]
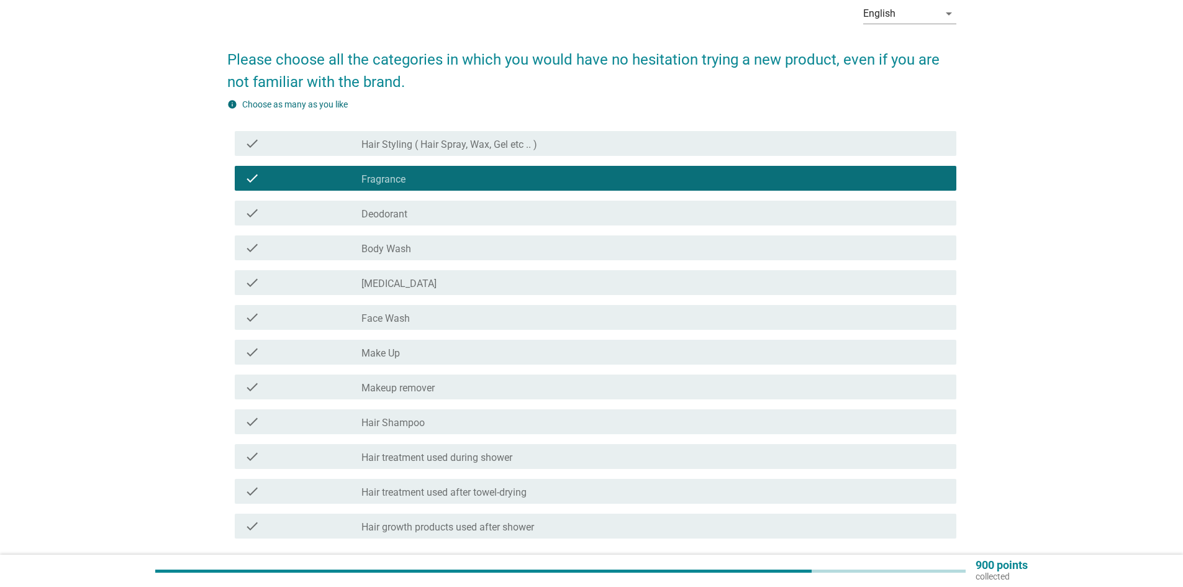
click at [466, 250] on div "check_box_outline_blank Body Wash" at bounding box center [653, 247] width 585 height 15
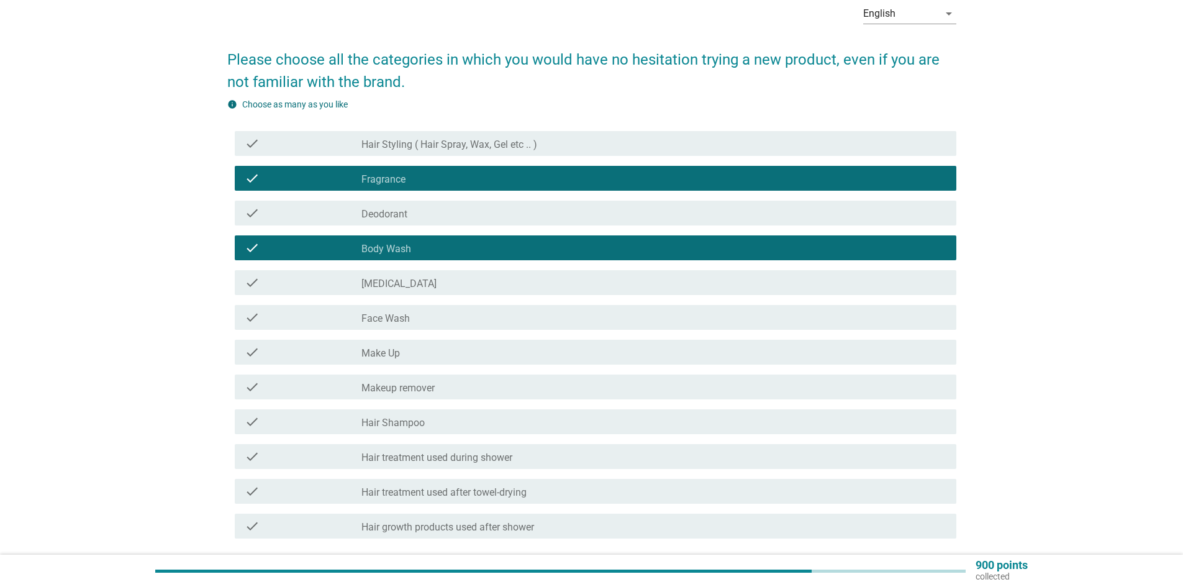
click at [494, 320] on div "check_box_outline_blank Face Wash" at bounding box center [653, 317] width 585 height 15
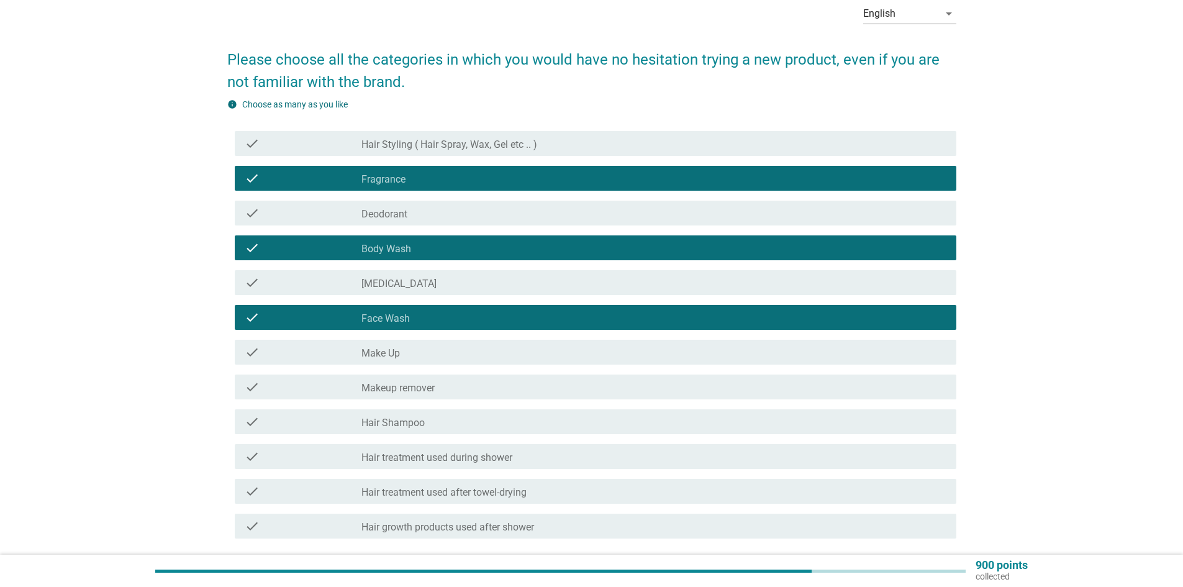
click at [501, 427] on div "check_box_outline_blank Hair Shampoo" at bounding box center [653, 421] width 585 height 15
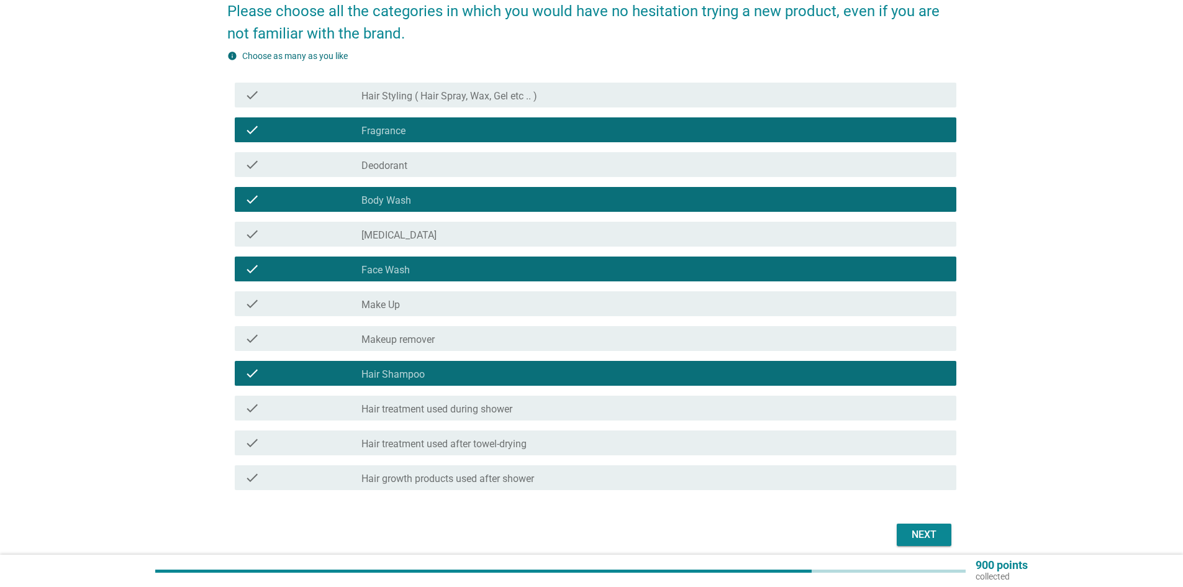
scroll to position [161, 0]
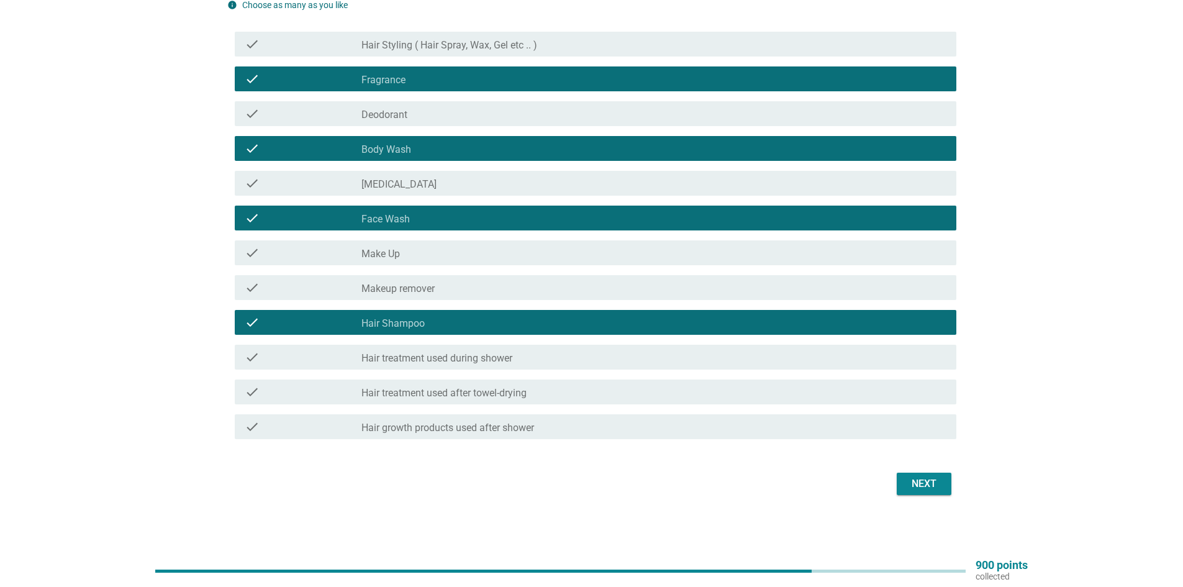
click at [914, 489] on div "Next" at bounding box center [923, 483] width 35 height 15
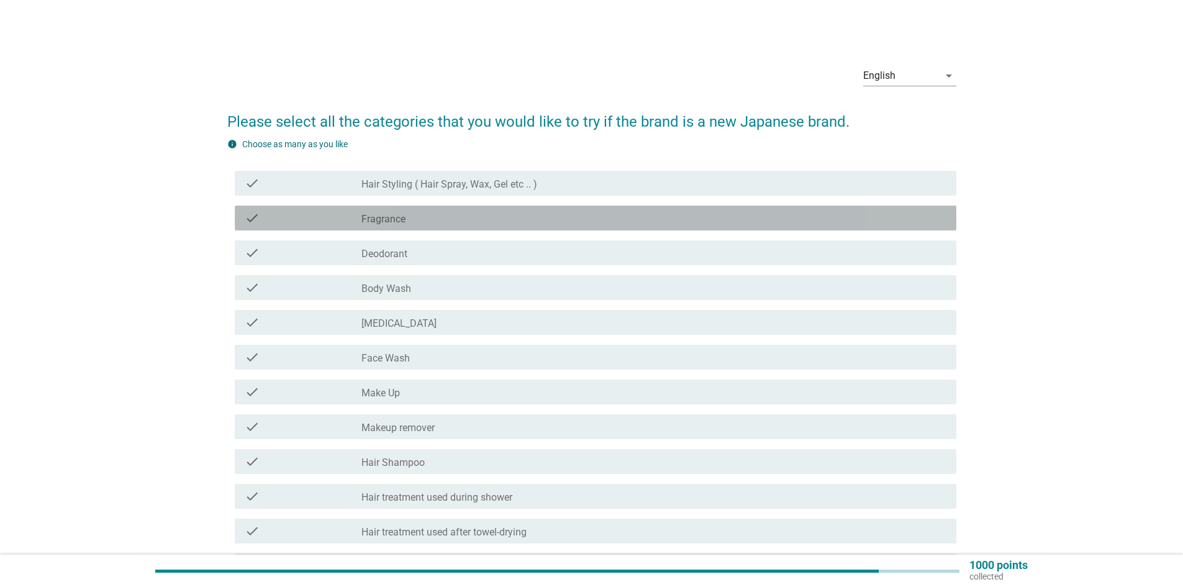
click at [496, 212] on div "check_box_outline_blank Fragrance" at bounding box center [653, 217] width 585 height 15
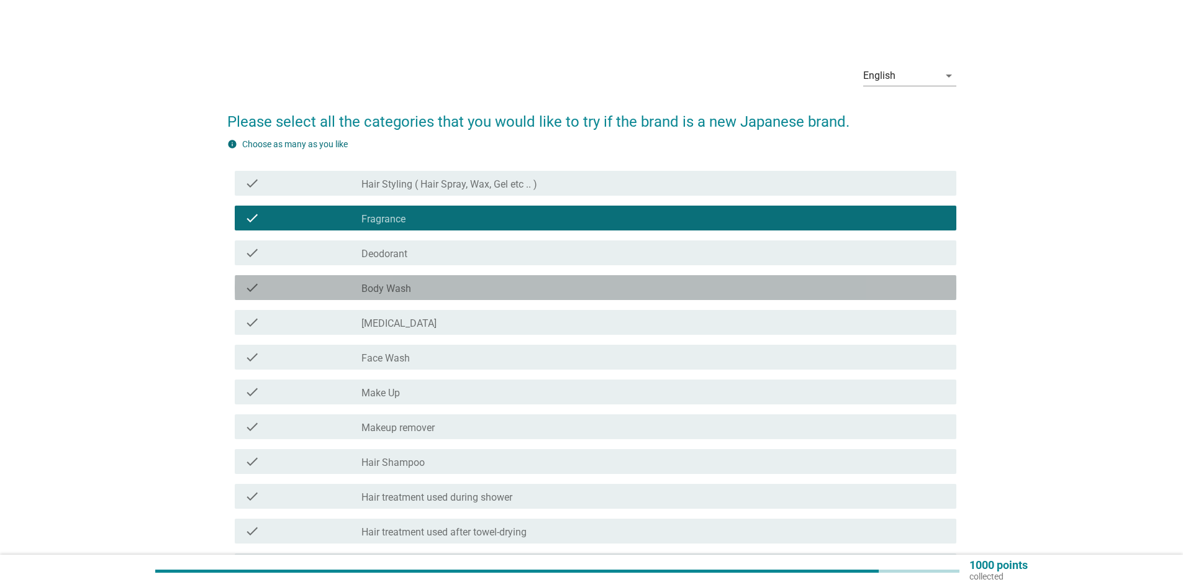
click at [481, 287] on div "check_box_outline_blank Body Wash" at bounding box center [653, 287] width 585 height 15
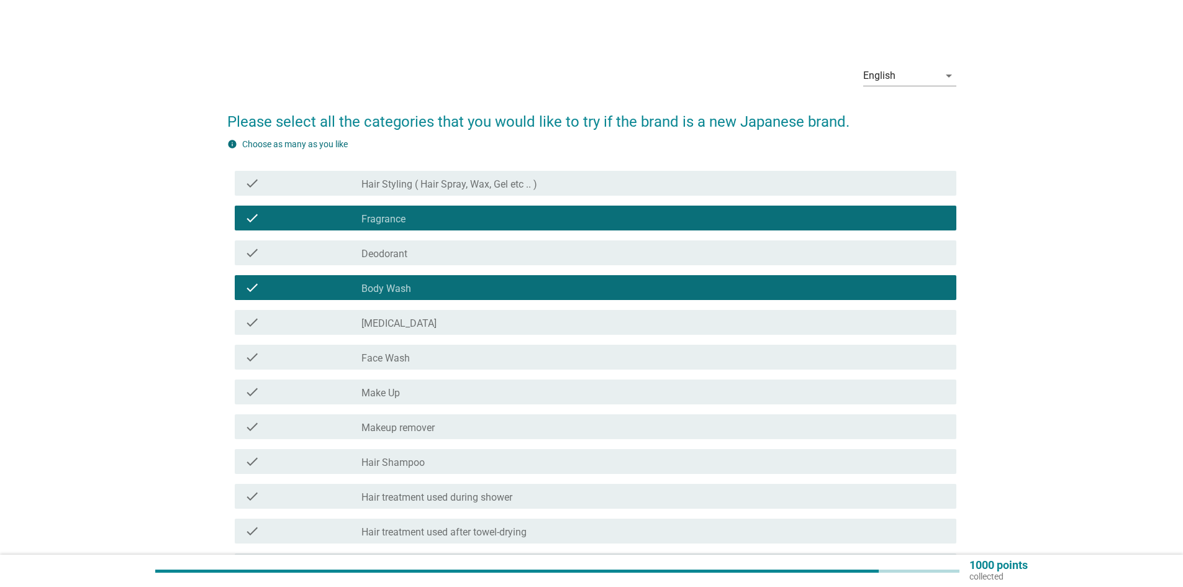
click at [494, 358] on div "check_box_outline_blank Face Wash" at bounding box center [653, 357] width 585 height 15
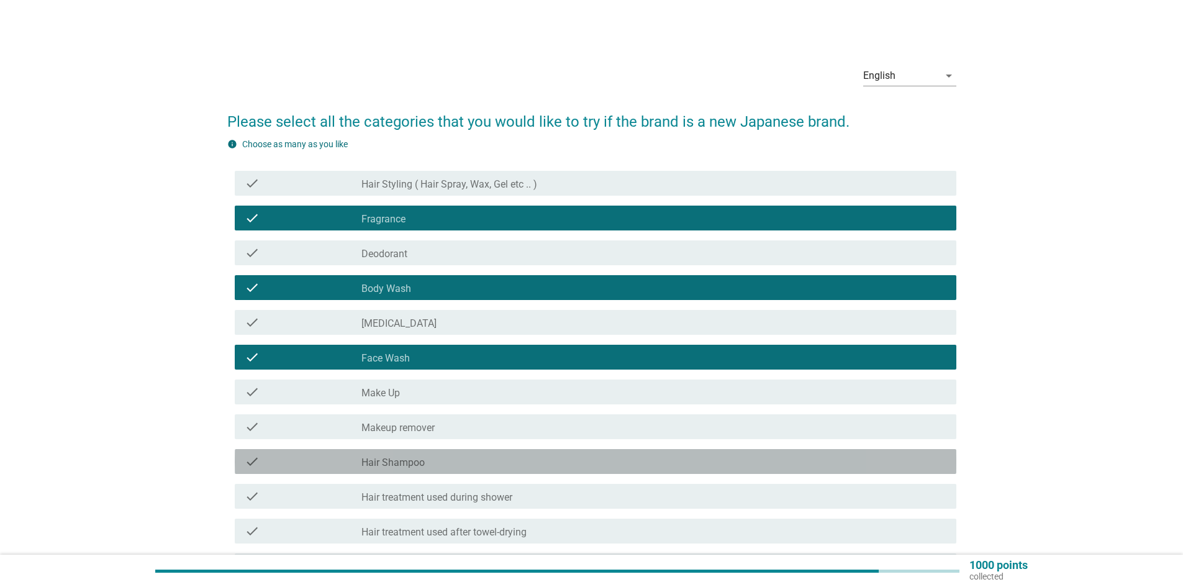
click at [472, 461] on div "check_box_outline_blank Hair Shampoo" at bounding box center [653, 461] width 585 height 15
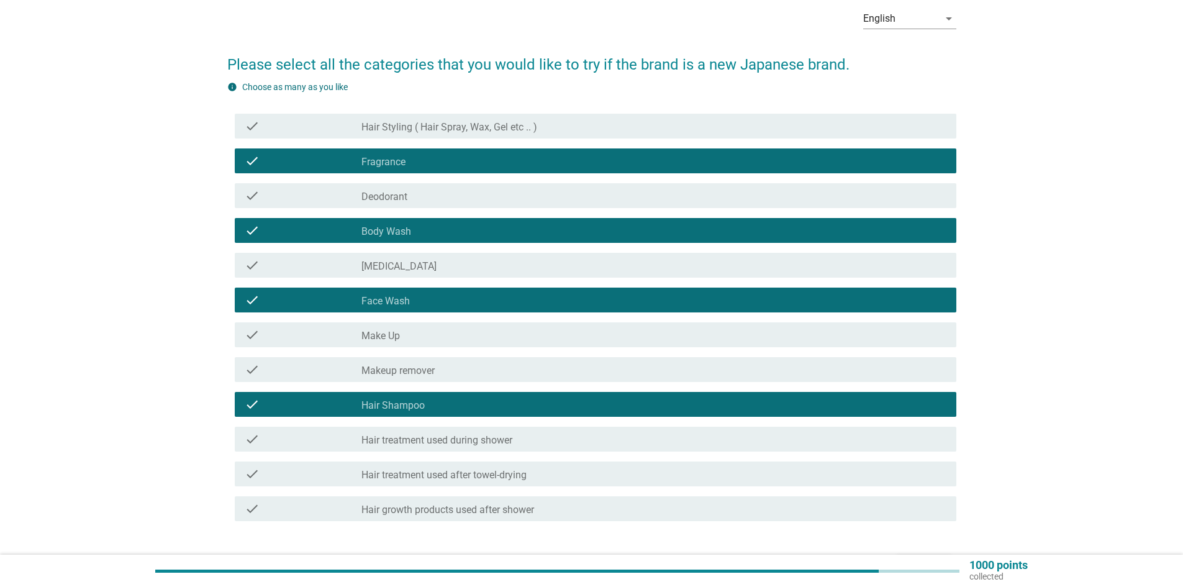
scroll to position [139, 0]
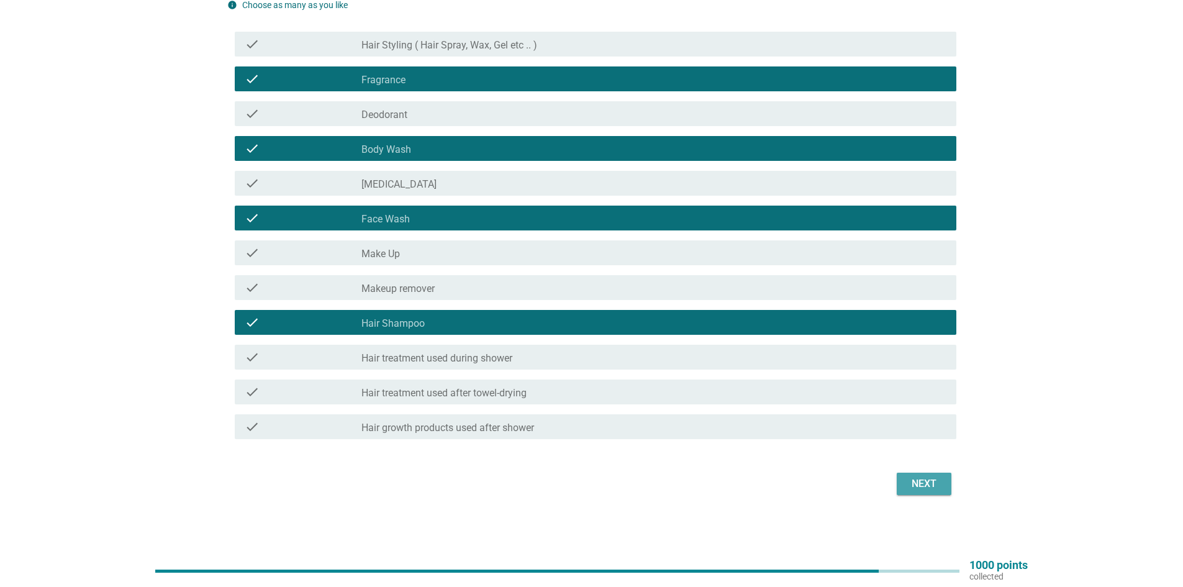
click at [935, 479] on div "Next" at bounding box center [923, 483] width 35 height 15
